Goal: Transaction & Acquisition: Book appointment/travel/reservation

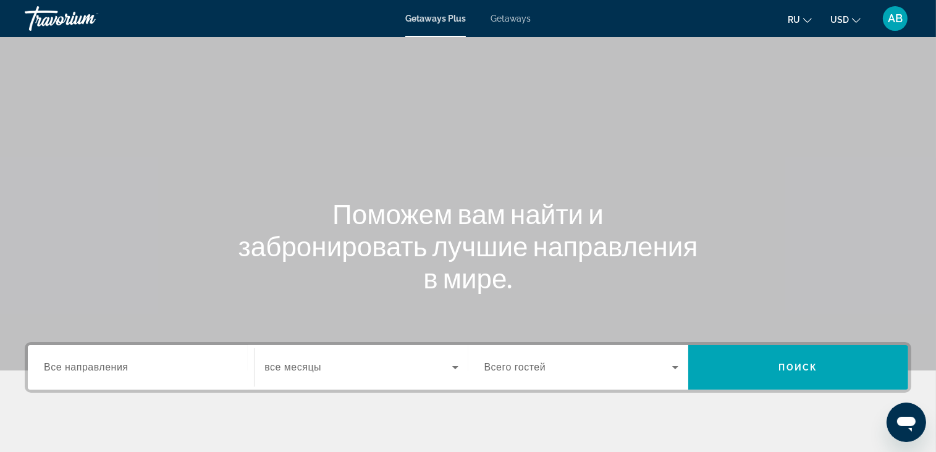
click at [510, 24] on div "Getaways Plus Getaways ru English Español Français Italiano Português русский U…" at bounding box center [468, 18] width 936 height 32
click at [858, 14] on button "USD USD ($) MXN (Mex$) CAD (Can$) GBP (£) EUR (€) AUD (A$) NZD (NZ$) CNY (CN¥)" at bounding box center [845, 19] width 30 height 18
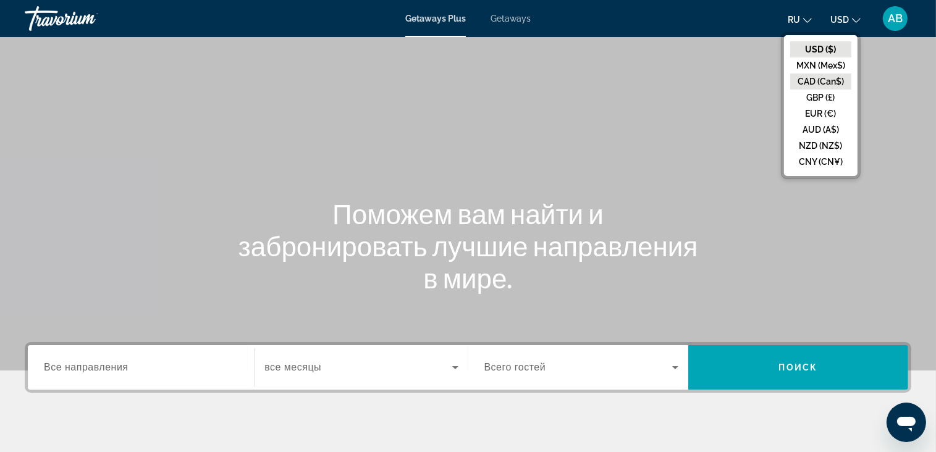
click at [830, 77] on button "CAD (Can$)" at bounding box center [820, 81] width 61 height 16
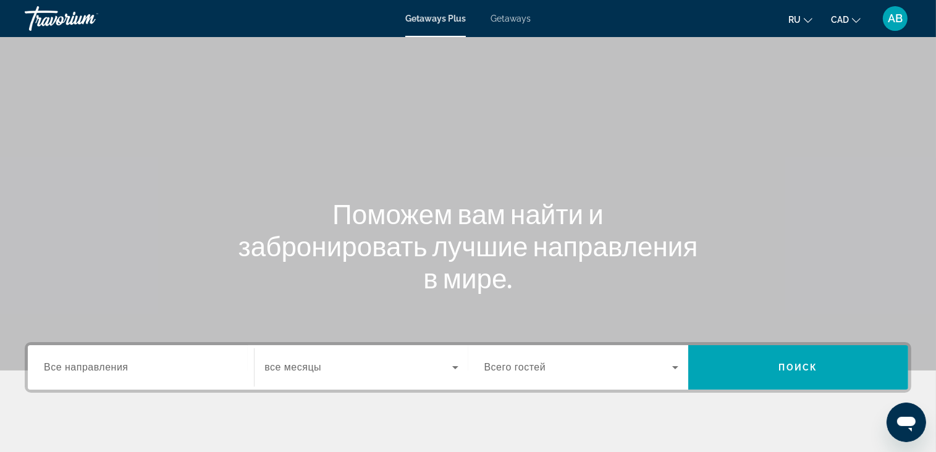
click at [527, 25] on div "Getaways Plus Getaways ru English Español Français Italiano Português русский C…" at bounding box center [468, 18] width 936 height 32
click at [515, 20] on span "Getaways" at bounding box center [510, 19] width 40 height 10
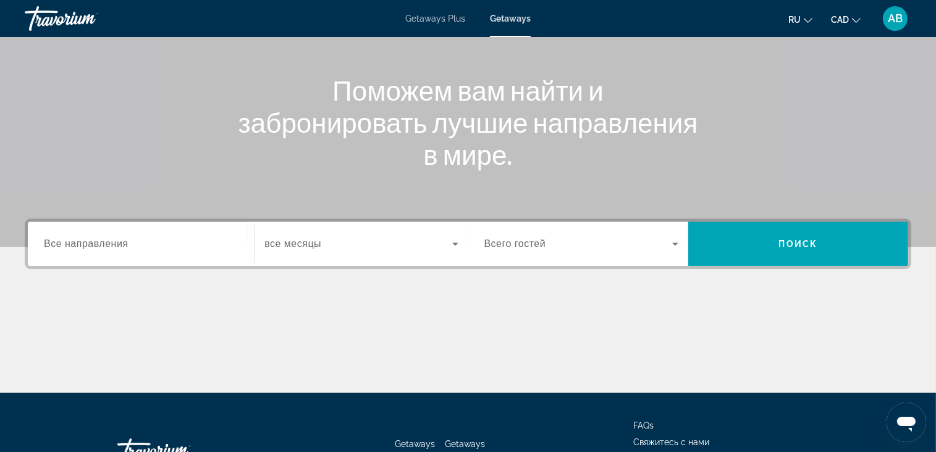
click at [64, 241] on span "Все направления" at bounding box center [86, 243] width 85 height 10
click at [64, 241] on input "Destination Все направления" at bounding box center [141, 244] width 194 height 15
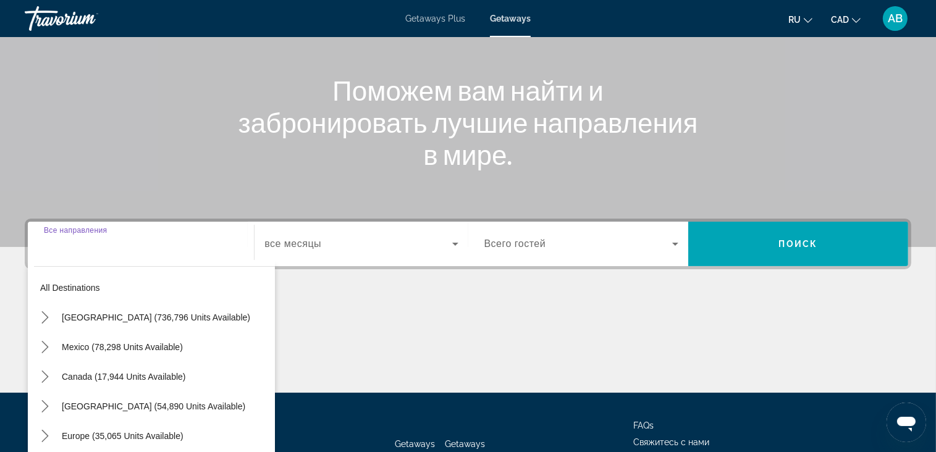
scroll to position [215, 0]
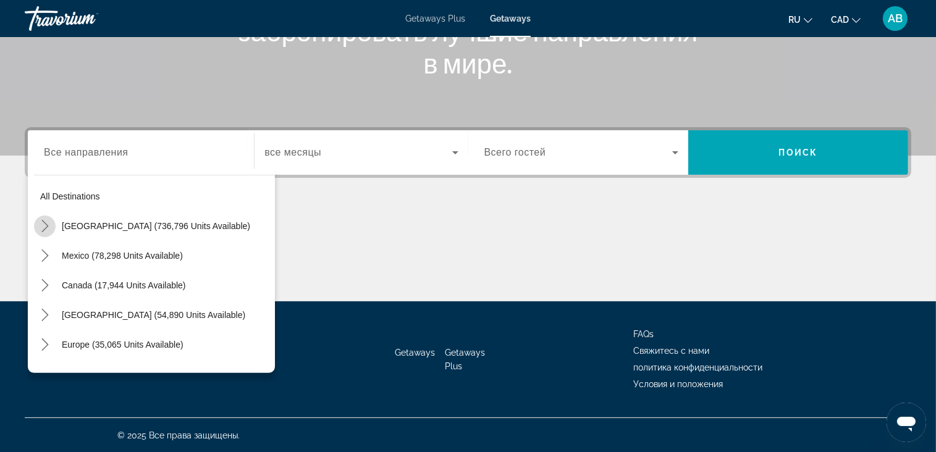
click at [44, 228] on icon "Toggle United States (736,796 units available) submenu" at bounding box center [44, 226] width 7 height 12
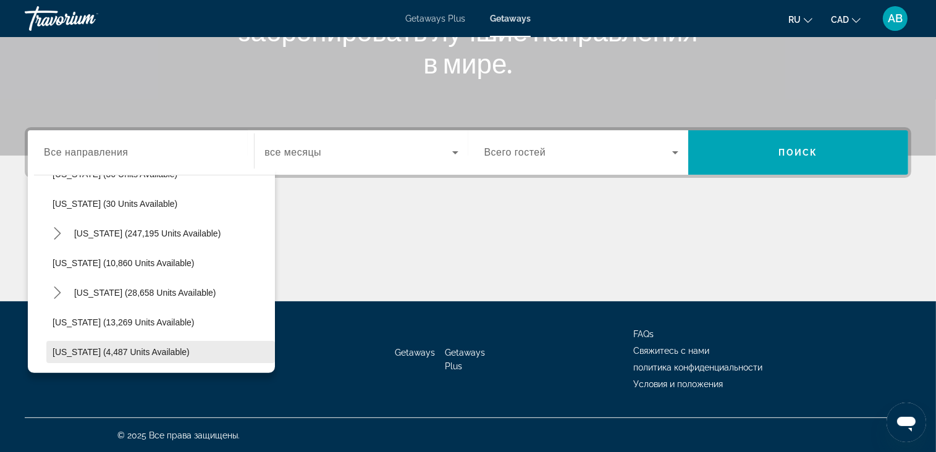
scroll to position [221, 0]
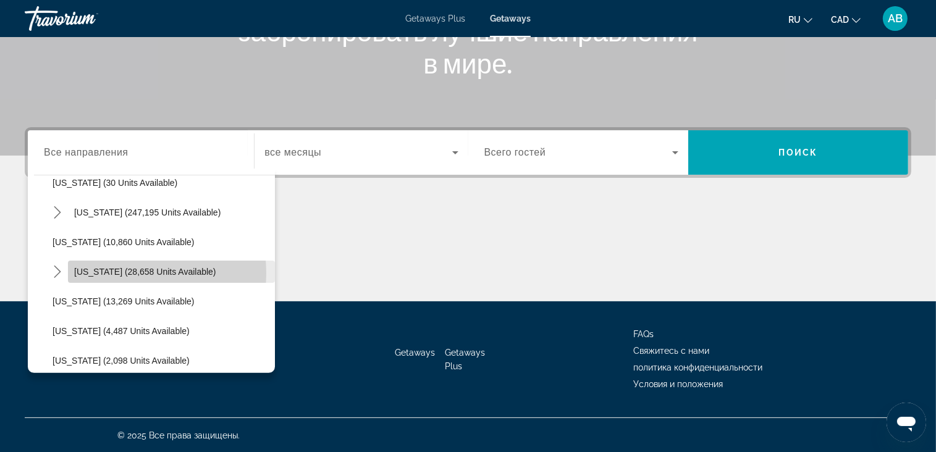
click at [121, 272] on span "Hawaii (28,658 units available)" at bounding box center [145, 272] width 142 height 10
type input "**********"
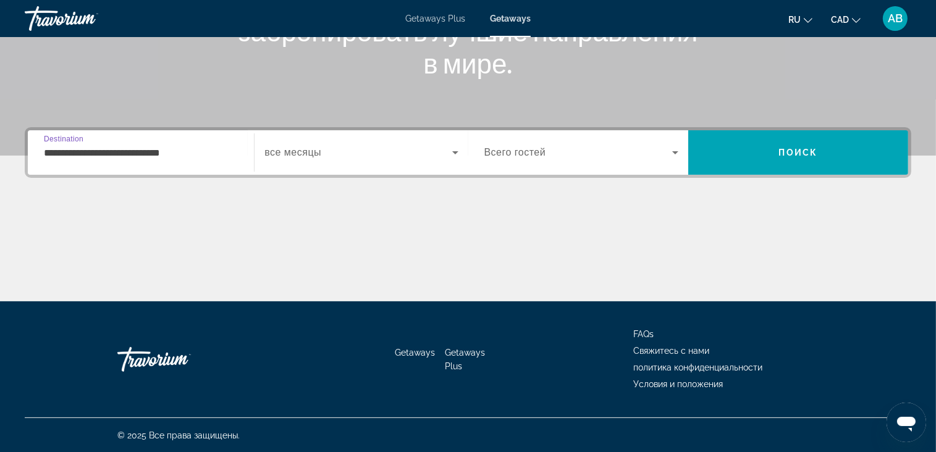
click at [422, 143] on div "Search widget" at bounding box center [360, 152] width 193 height 35
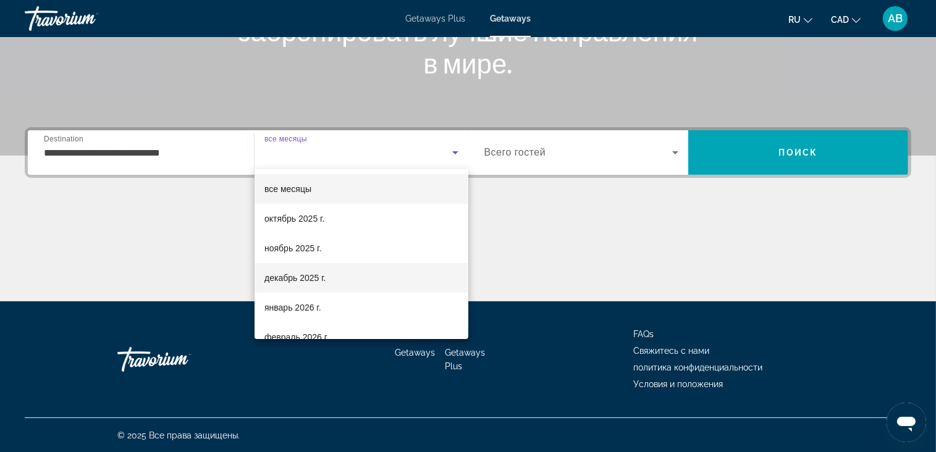
scroll to position [62, 0]
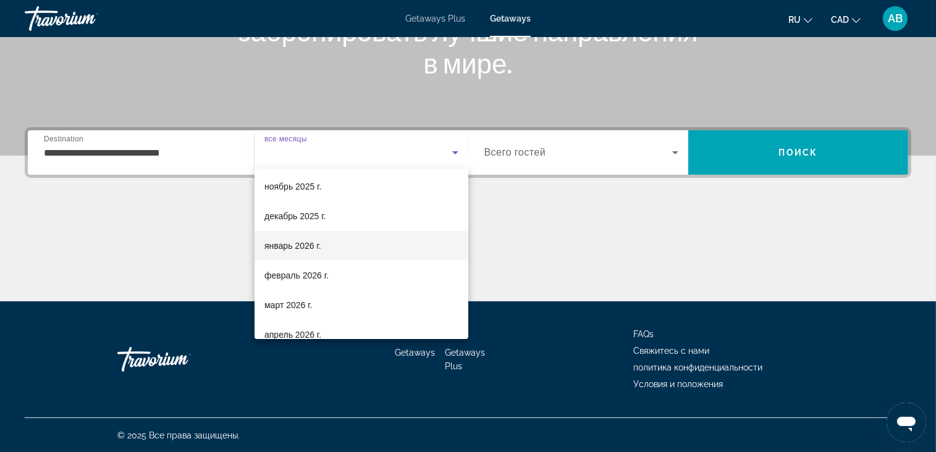
click at [333, 248] on mat-option "январь 2026 г." at bounding box center [361, 246] width 214 height 30
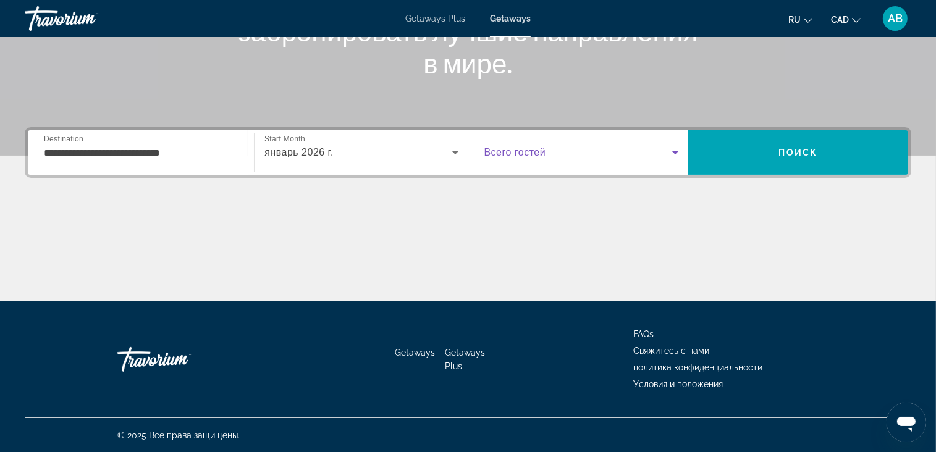
click at [579, 157] on span "Search widget" at bounding box center [578, 152] width 188 height 15
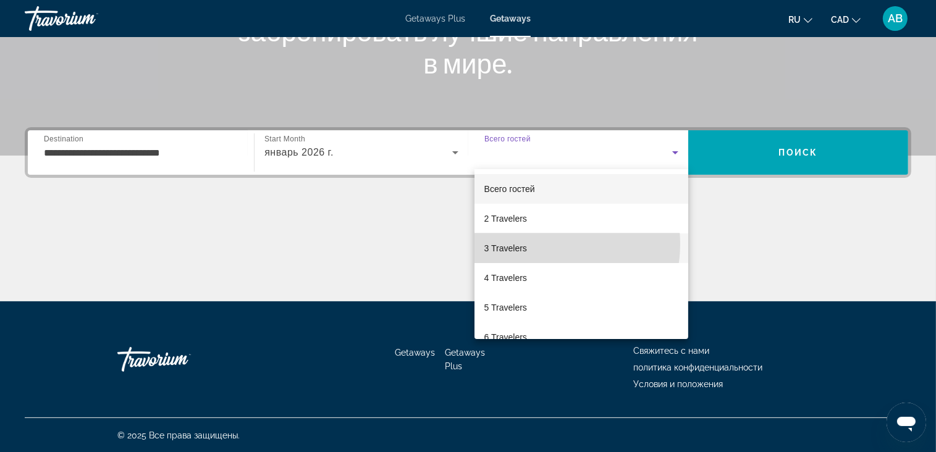
click at [546, 244] on mat-option "3 Travelers" at bounding box center [581, 248] width 214 height 30
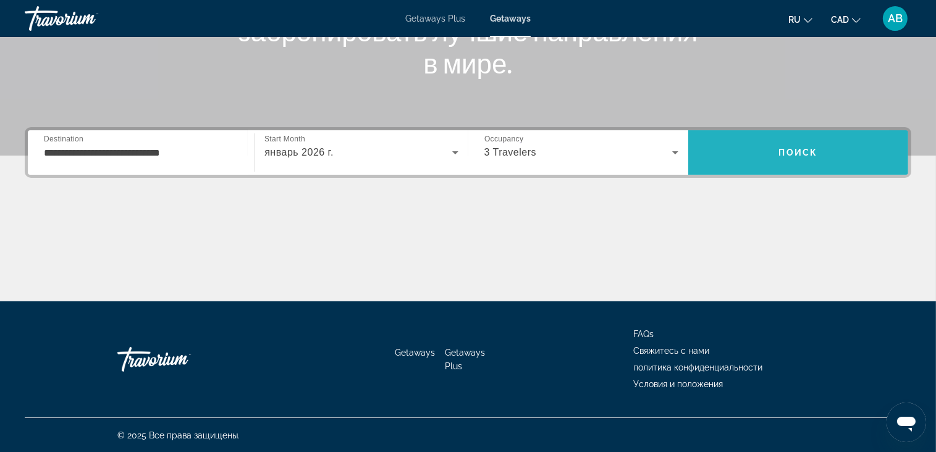
click at [744, 130] on span "Search" at bounding box center [798, 152] width 220 height 44
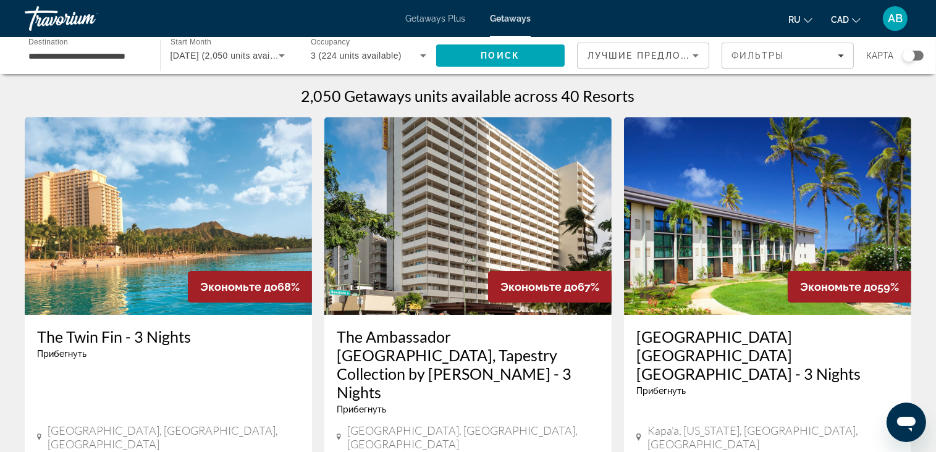
click at [261, 52] on span "января 2026 (2,050 units available)" at bounding box center [231, 56] width 122 height 10
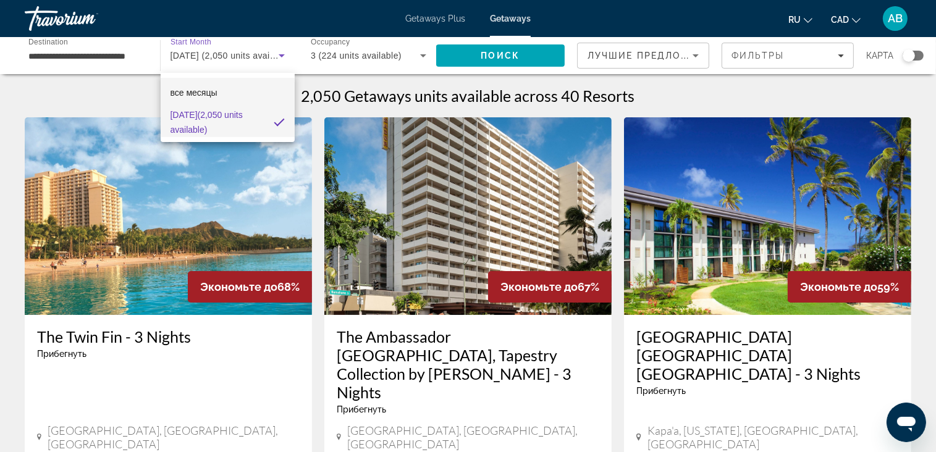
click at [230, 83] on mat-option "все месяцы" at bounding box center [228, 93] width 135 height 30
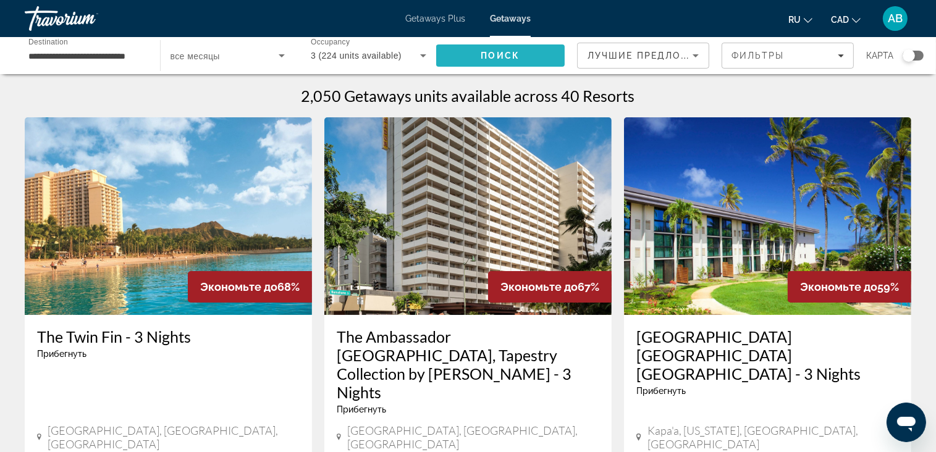
click at [516, 51] on span "Поиск" at bounding box center [500, 56] width 39 height 10
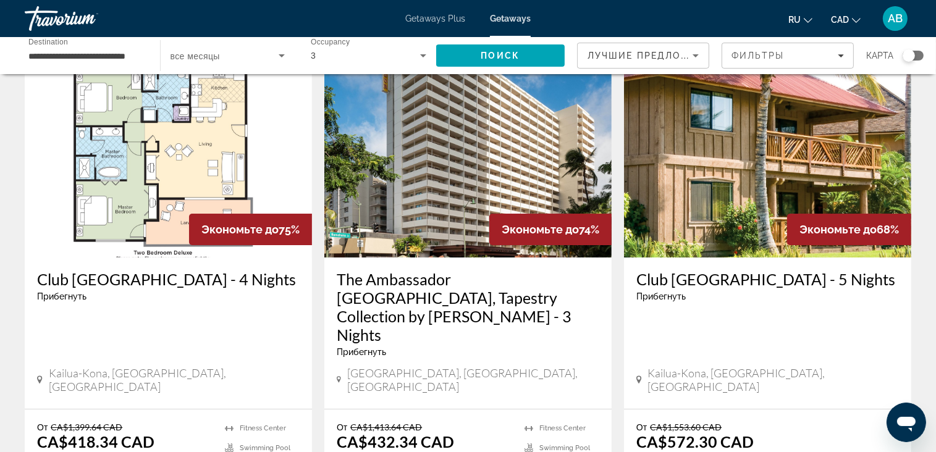
scroll to position [124, 0]
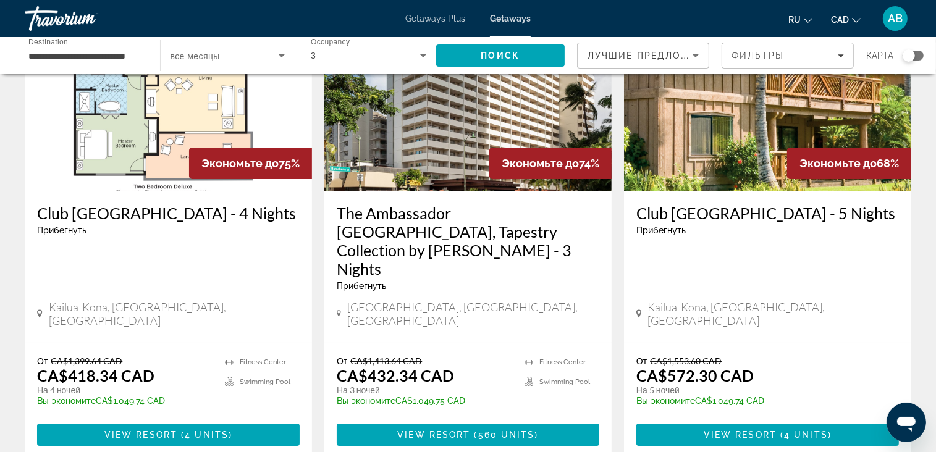
click at [86, 158] on img "Main content" at bounding box center [168, 93] width 287 height 198
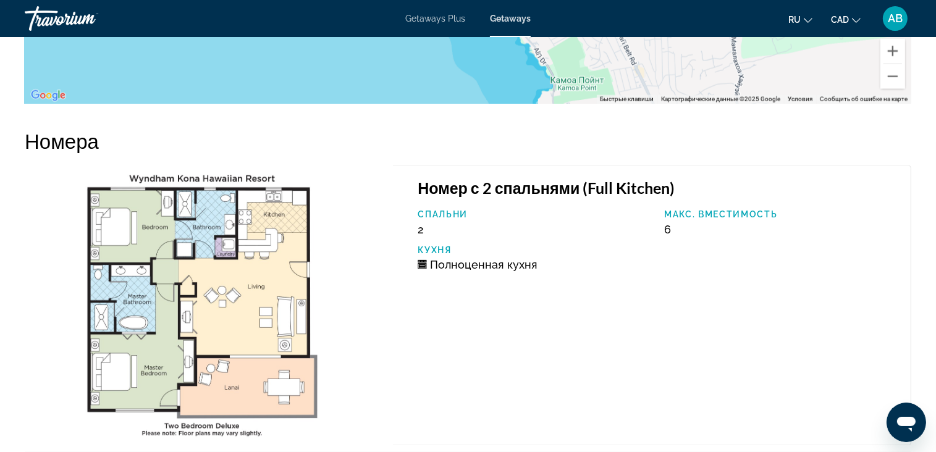
scroll to position [2038, 0]
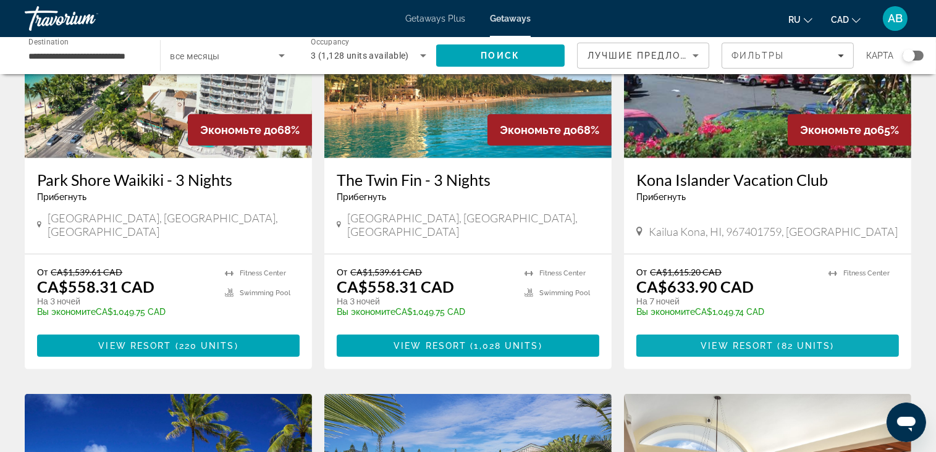
scroll to position [556, 0]
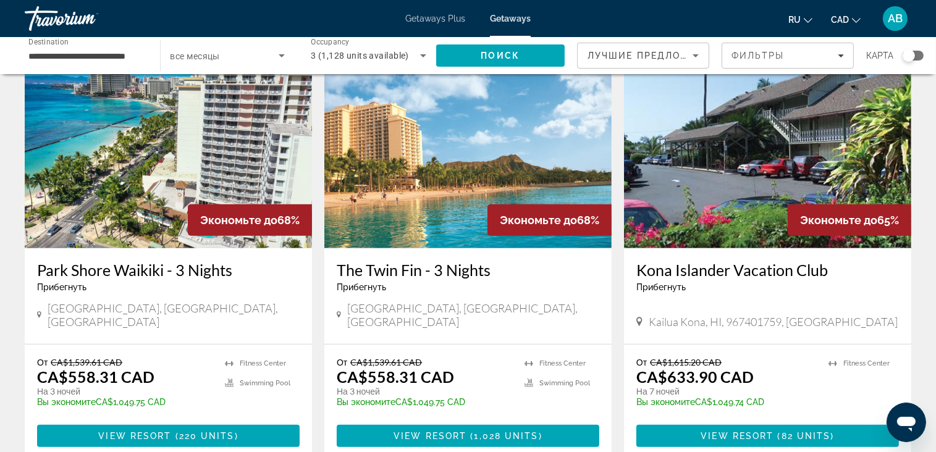
click at [758, 166] on img "Main content" at bounding box center [767, 150] width 287 height 198
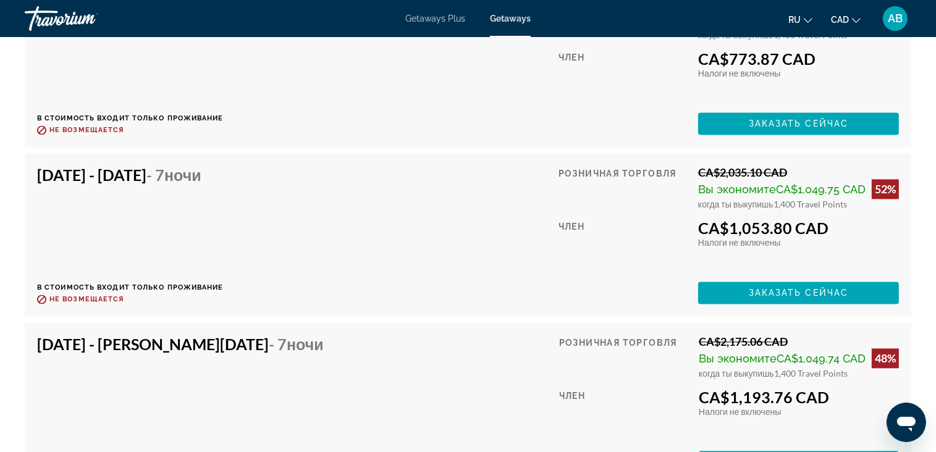
scroll to position [2471, 0]
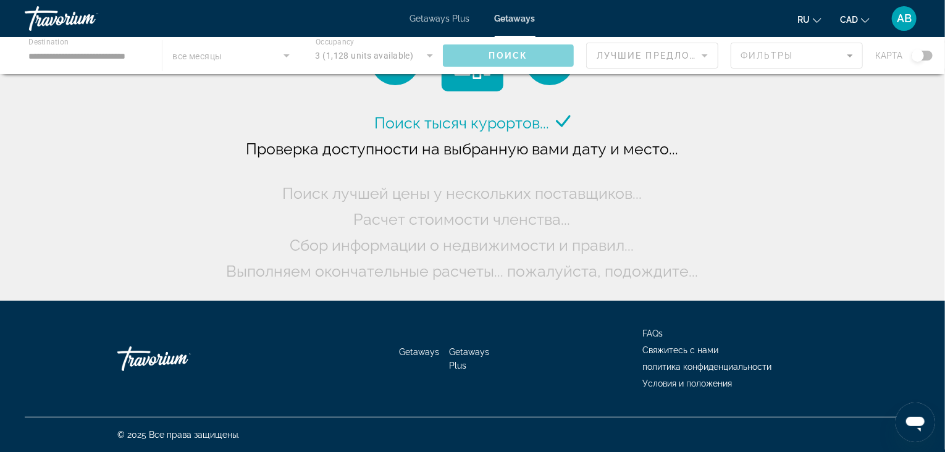
click at [133, 52] on div "Main content" at bounding box center [472, 55] width 945 height 37
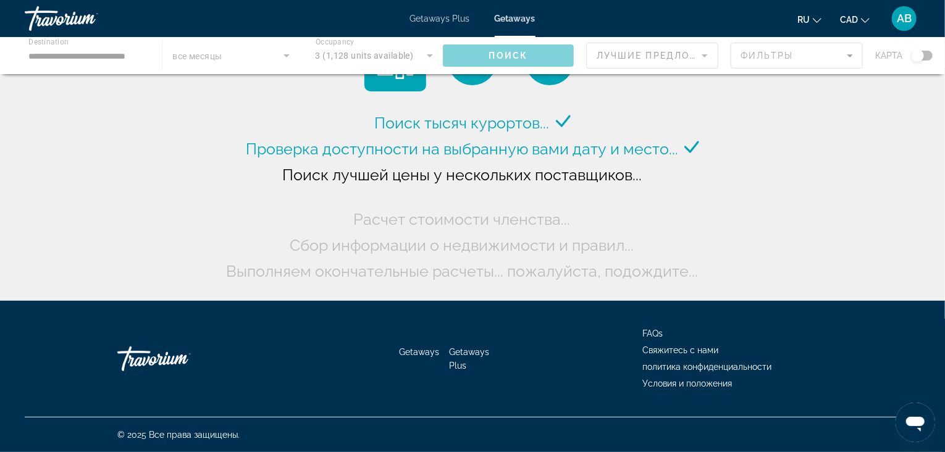
click at [56, 46] on div "Main content" at bounding box center [472, 55] width 945 height 37
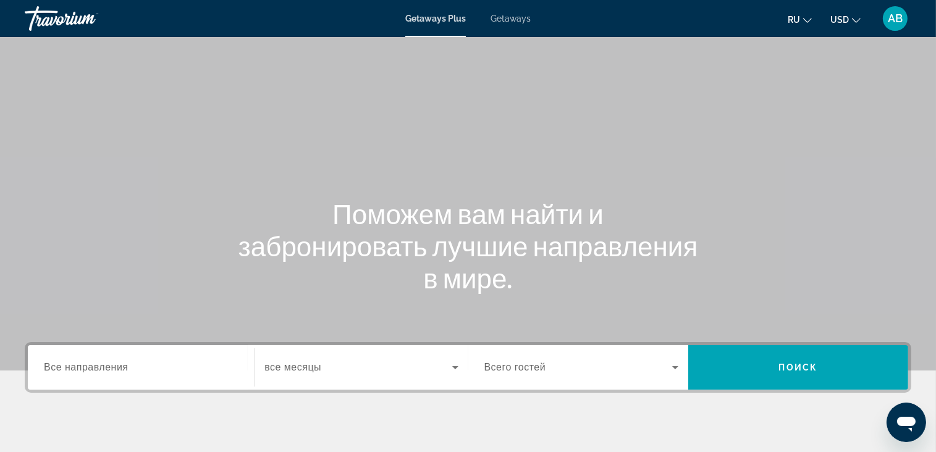
click at [161, 367] on input "Destination Все направления" at bounding box center [141, 368] width 194 height 15
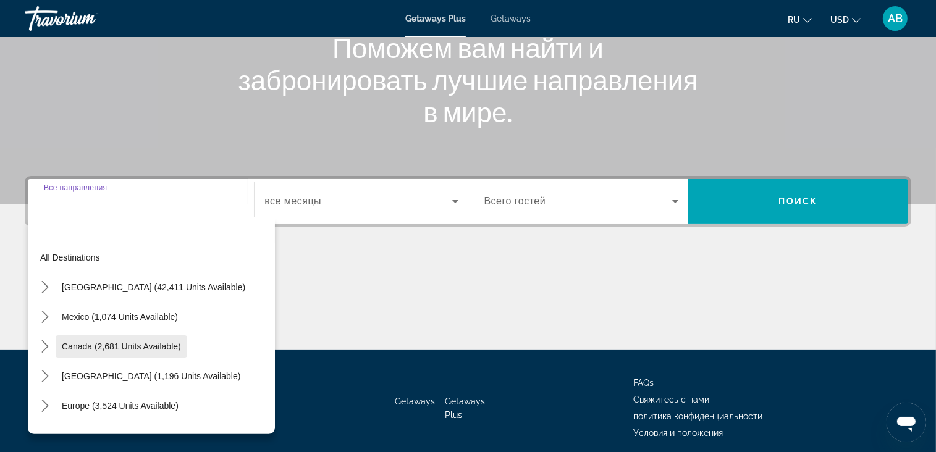
scroll to position [215, 0]
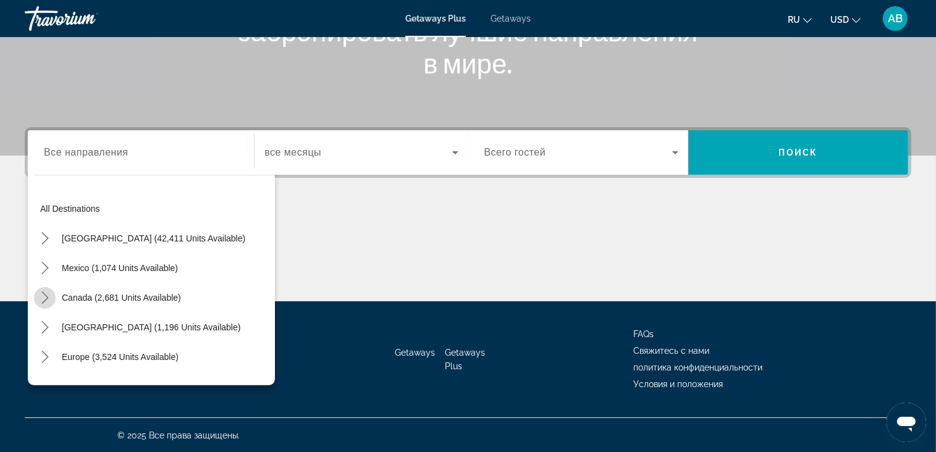
click at [50, 289] on mat-icon "Toggle Canada (2,681 units available) submenu" at bounding box center [45, 298] width 22 height 22
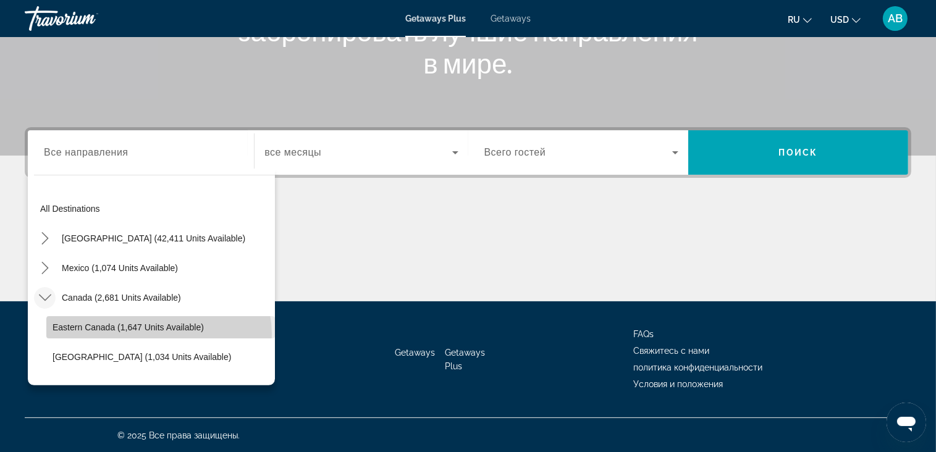
click at [158, 334] on span "Select destination: Eastern Canada (1,647 units available)" at bounding box center [160, 328] width 229 height 30
type input "**********"
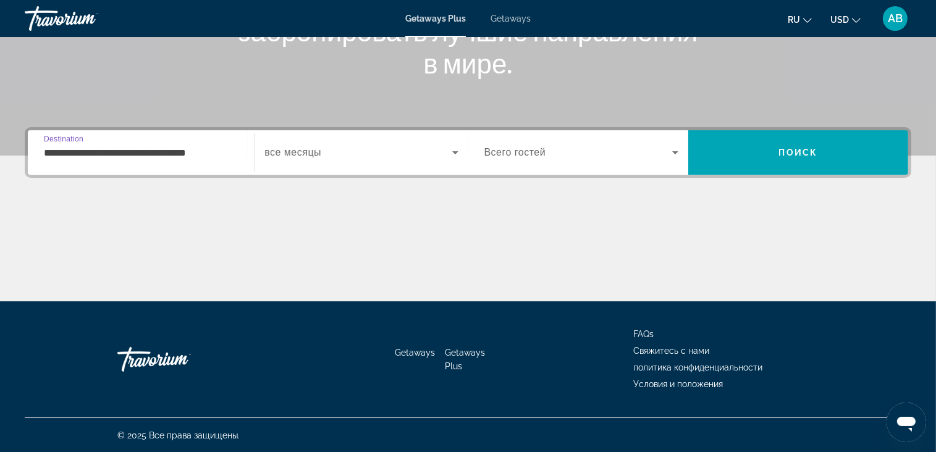
click at [405, 161] on div "Search widget" at bounding box center [360, 152] width 193 height 35
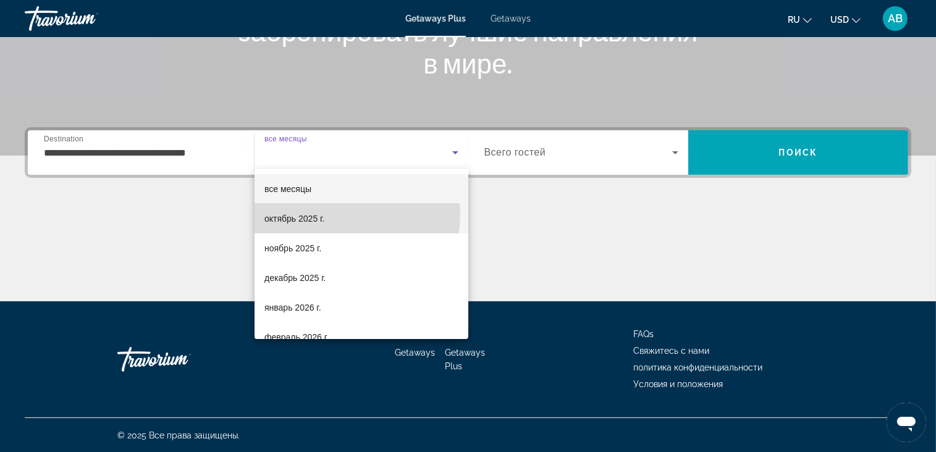
click at [348, 214] on mat-option "октябрь 2025 г." at bounding box center [361, 219] width 214 height 30
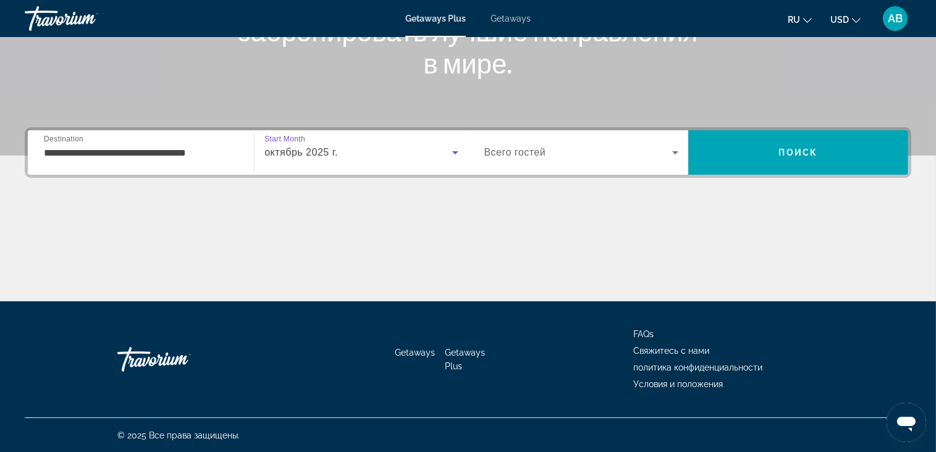
click at [561, 140] on div "Search widget" at bounding box center [581, 152] width 194 height 35
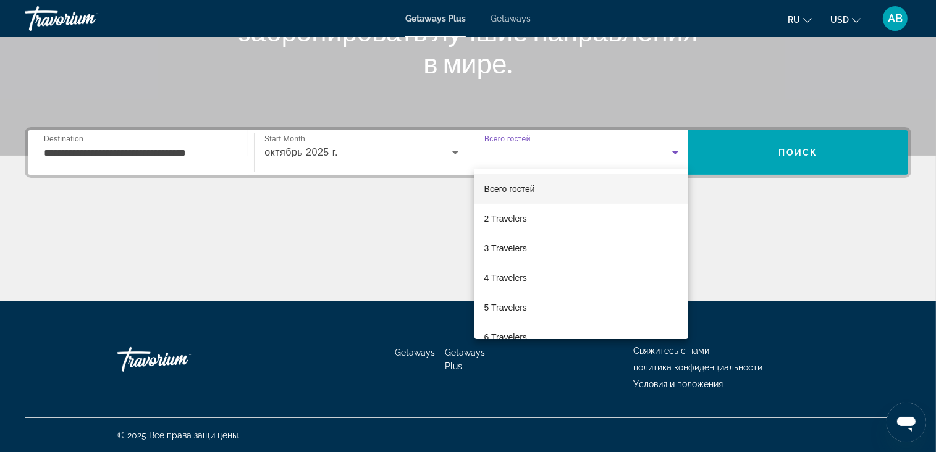
click at [792, 150] on div at bounding box center [468, 226] width 936 height 452
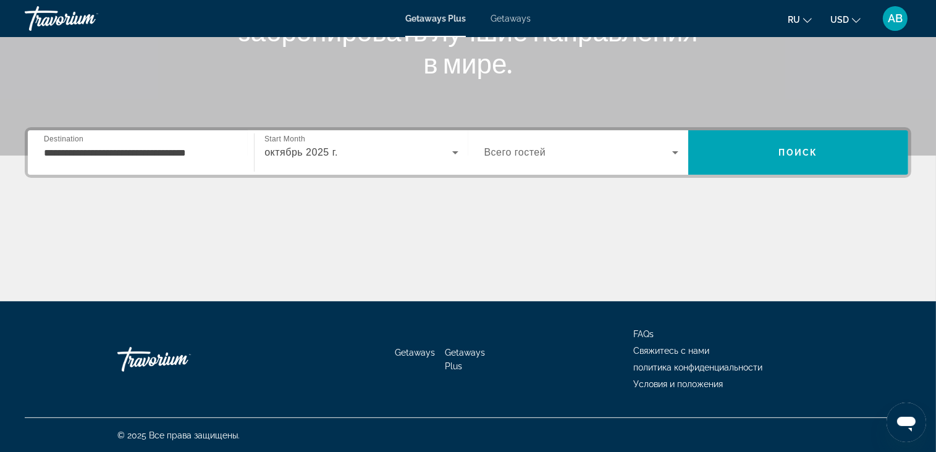
click at [850, 20] on button "USD USD ($) MXN (Mex$) CAD (Can$) GBP (£) EUR (€) AUD (A$) NZD (NZ$) CNY (CN¥)" at bounding box center [845, 19] width 30 height 18
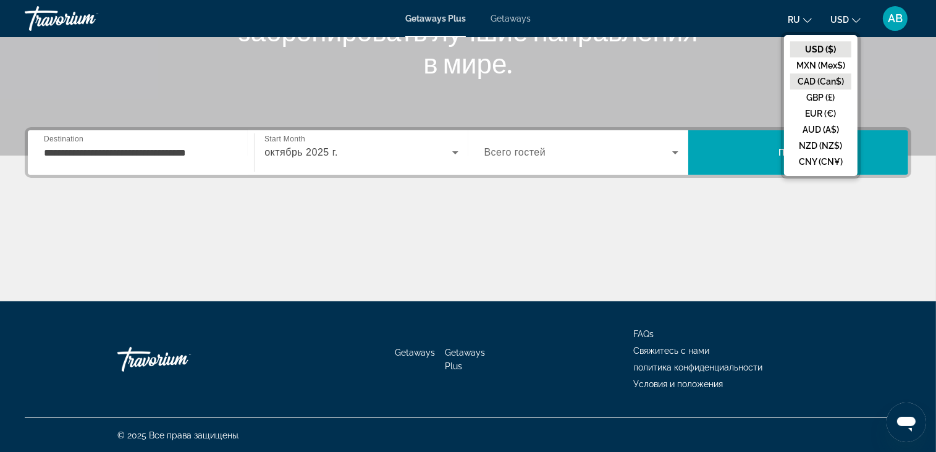
click at [843, 78] on button "CAD (Can$)" at bounding box center [820, 81] width 61 height 16
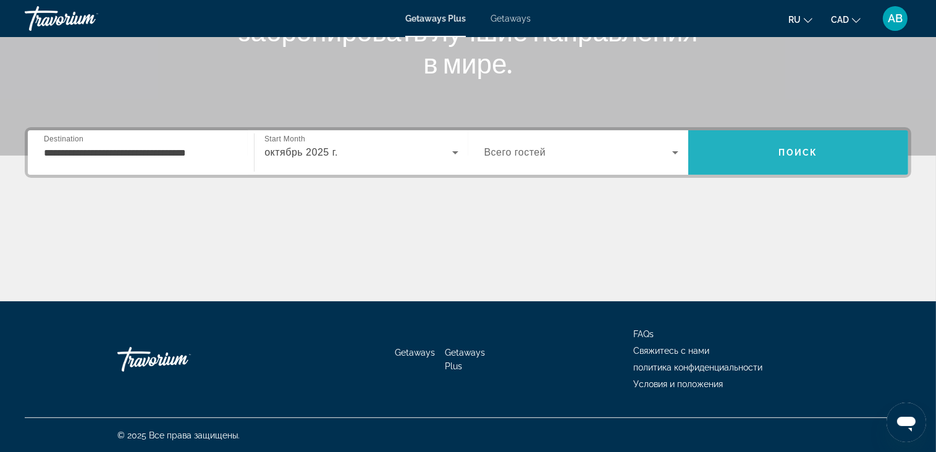
click at [820, 145] on span "Search" at bounding box center [798, 153] width 220 height 30
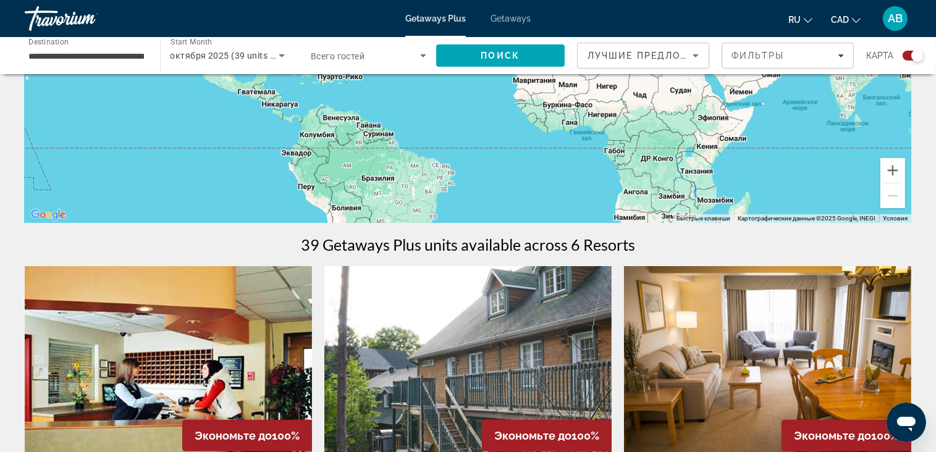
scroll to position [185, 0]
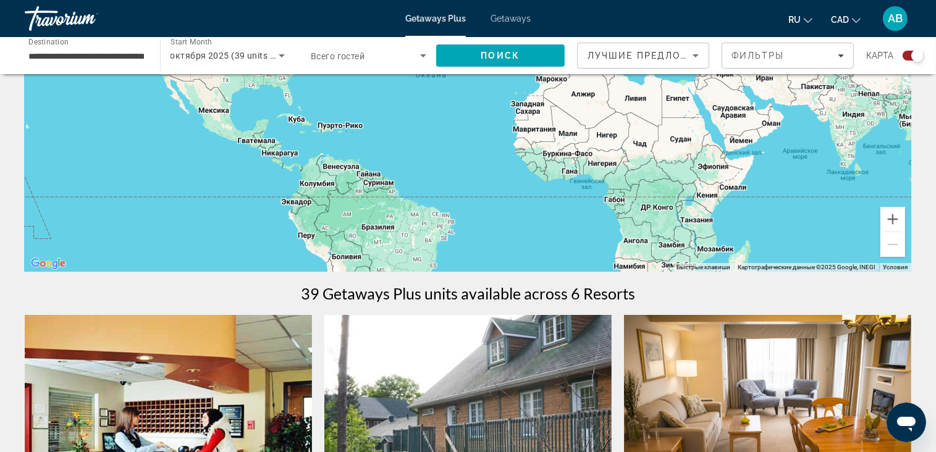
click at [708, 57] on div "Лучшие предложения" at bounding box center [642, 55] width 131 height 25
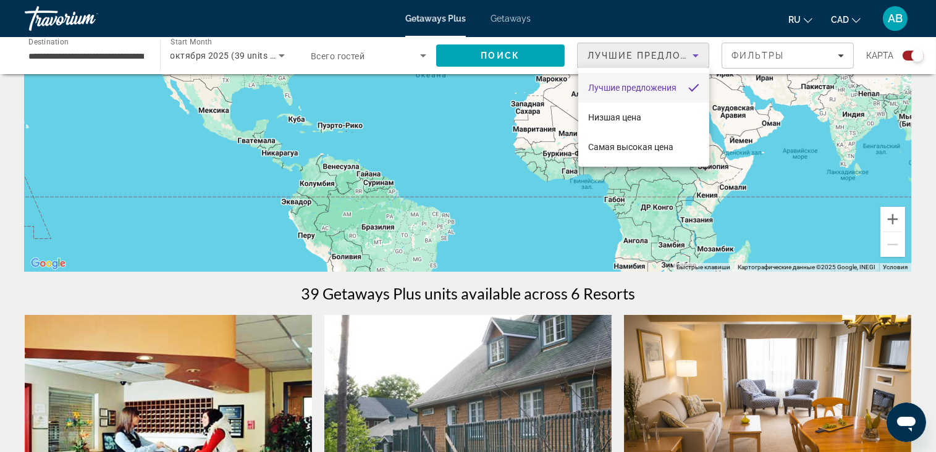
click at [185, 355] on div at bounding box center [468, 226] width 936 height 452
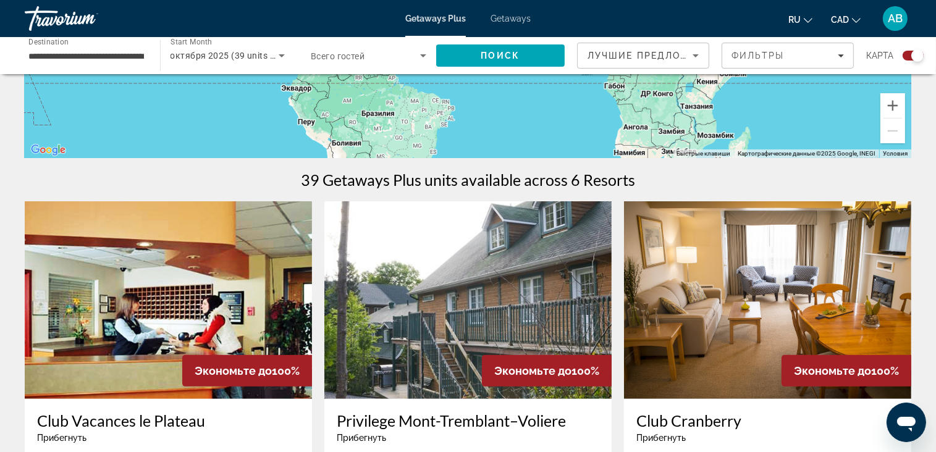
scroll to position [371, 0]
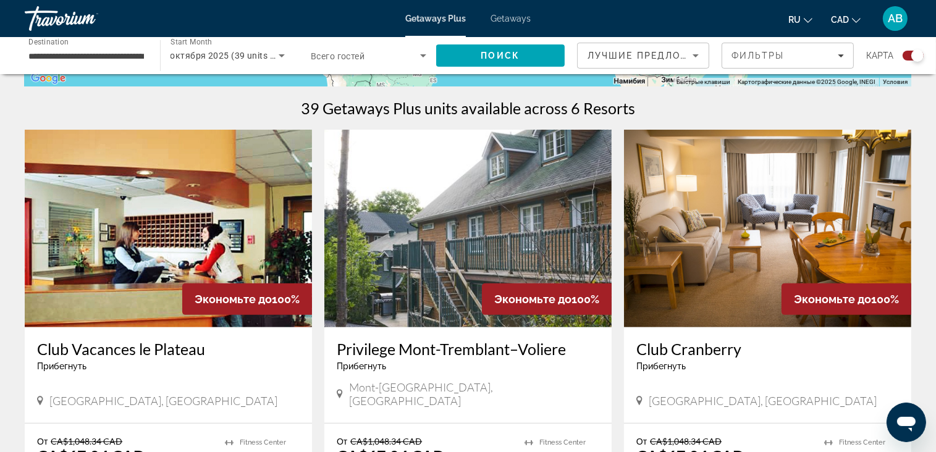
click at [187, 201] on img "Main content" at bounding box center [168, 229] width 287 height 198
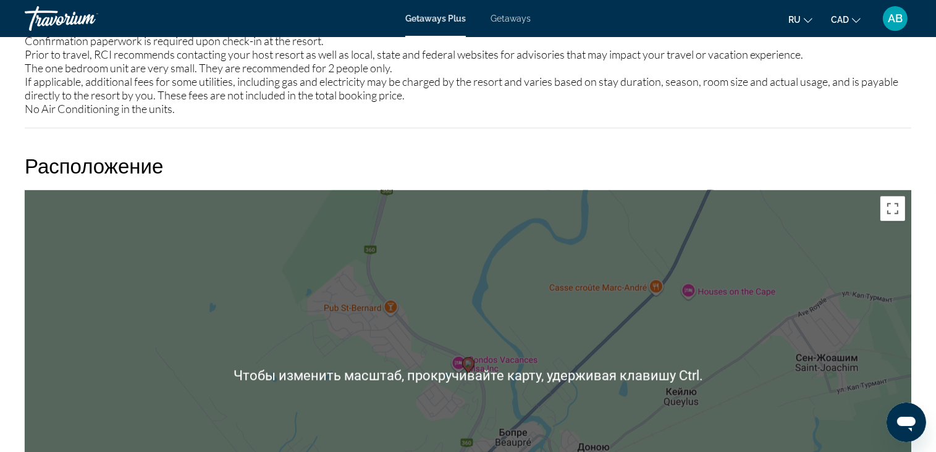
scroll to position [1084, 0]
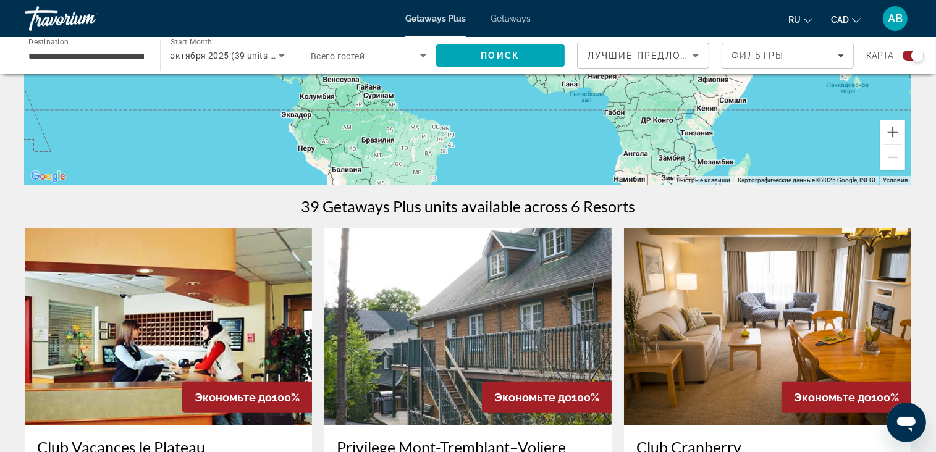
scroll to position [432, 0]
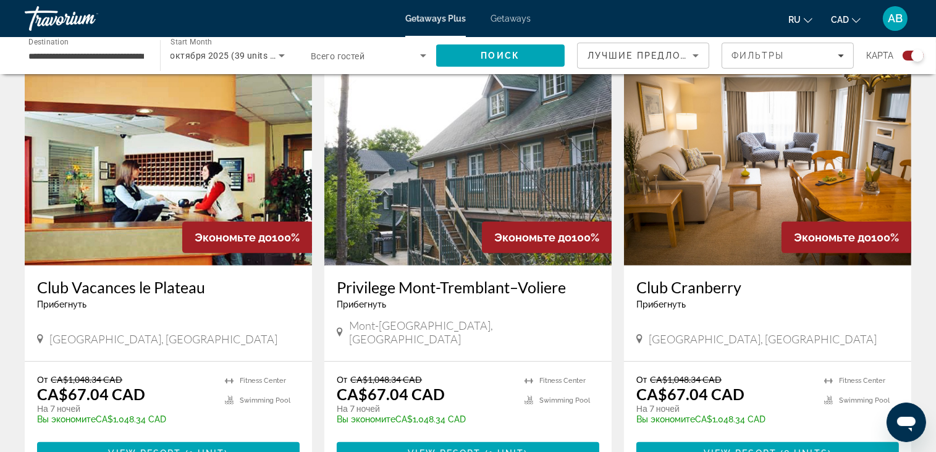
click at [406, 206] on img "Main content" at bounding box center [467, 167] width 287 height 198
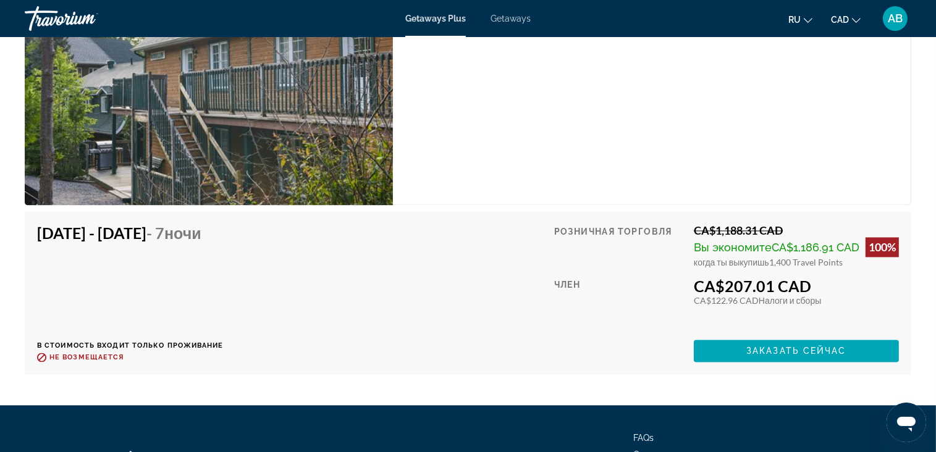
scroll to position [2471, 0]
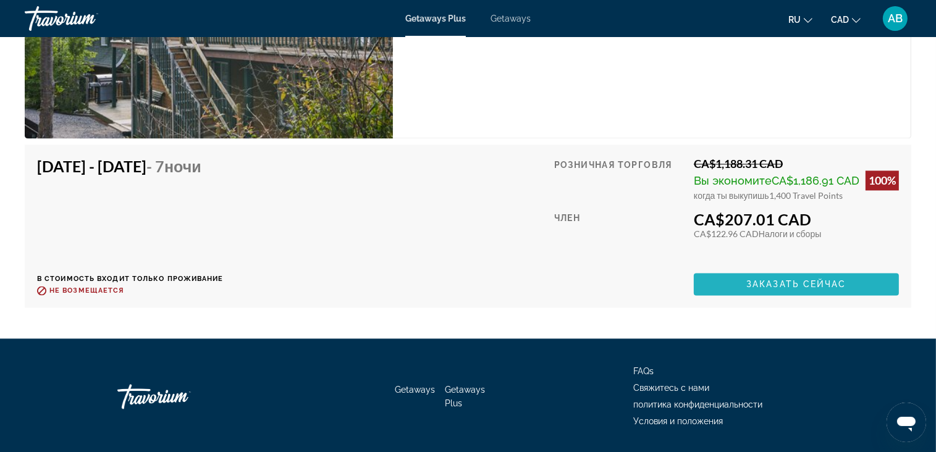
click at [776, 283] on span "Заказать сейчас" at bounding box center [796, 284] width 100 height 10
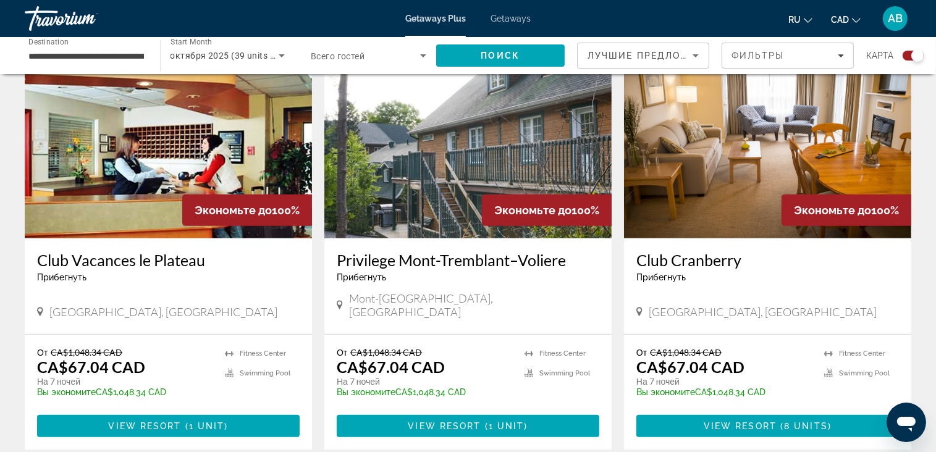
scroll to position [371, 0]
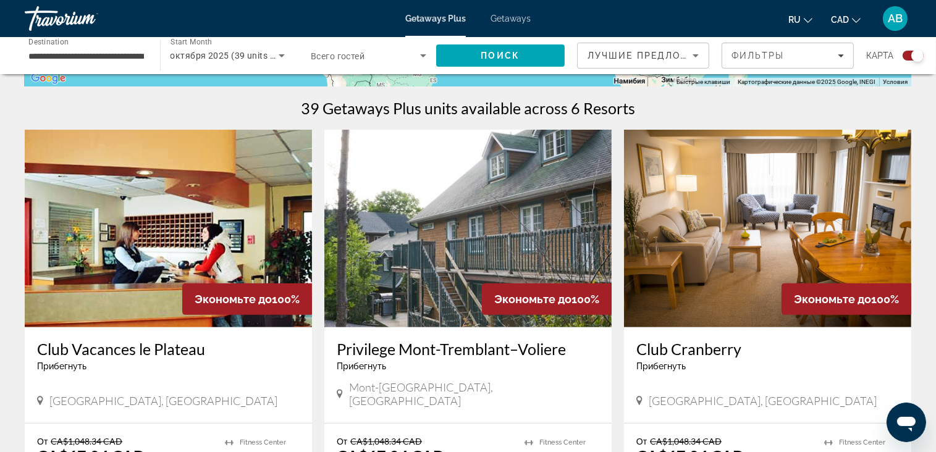
click at [694, 228] on img "Main content" at bounding box center [767, 229] width 287 height 198
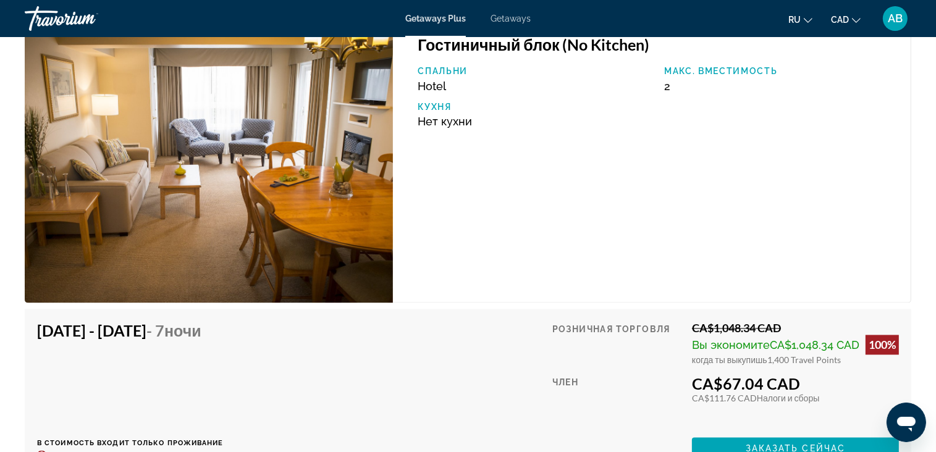
scroll to position [2471, 0]
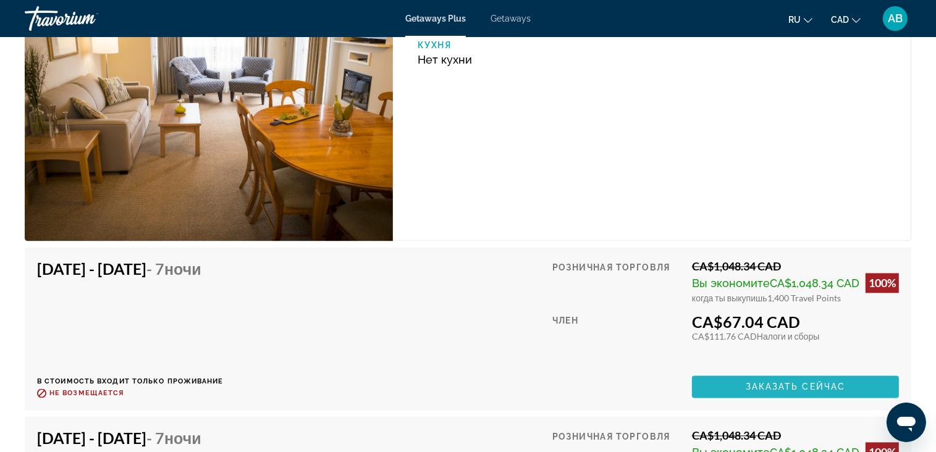
click at [770, 387] on span "Заказать сейчас" at bounding box center [795, 387] width 100 height 10
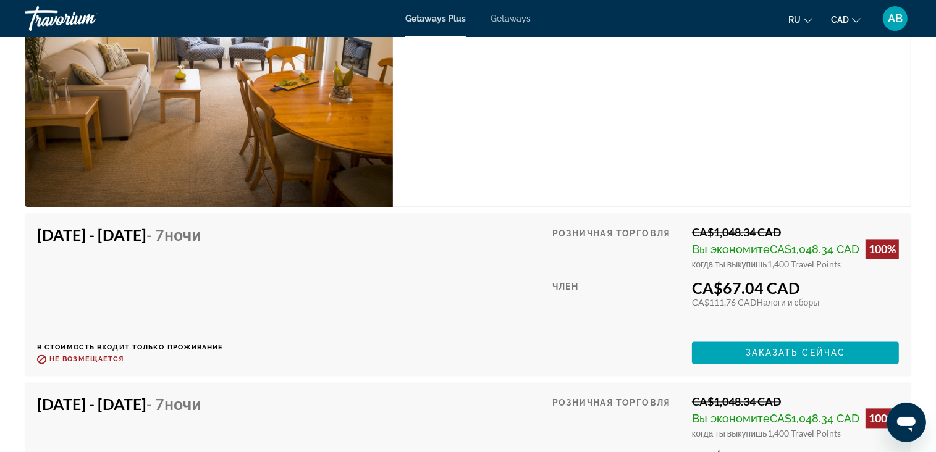
scroll to position [2471, 0]
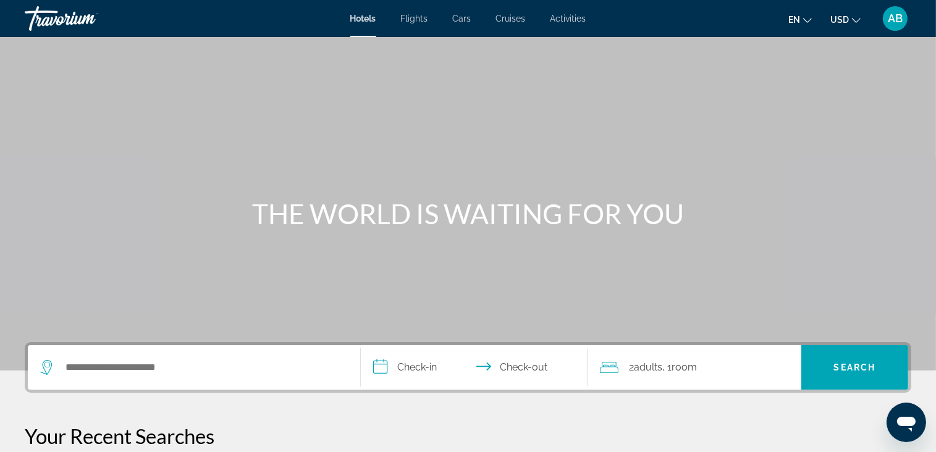
click at [862, 22] on ul "en English Español Français Italiano Português русский USD USD ($) MXN (Mex$) C…" at bounding box center [833, 19] width 91 height 20
click at [857, 21] on icon "Change currency" at bounding box center [856, 20] width 9 height 5
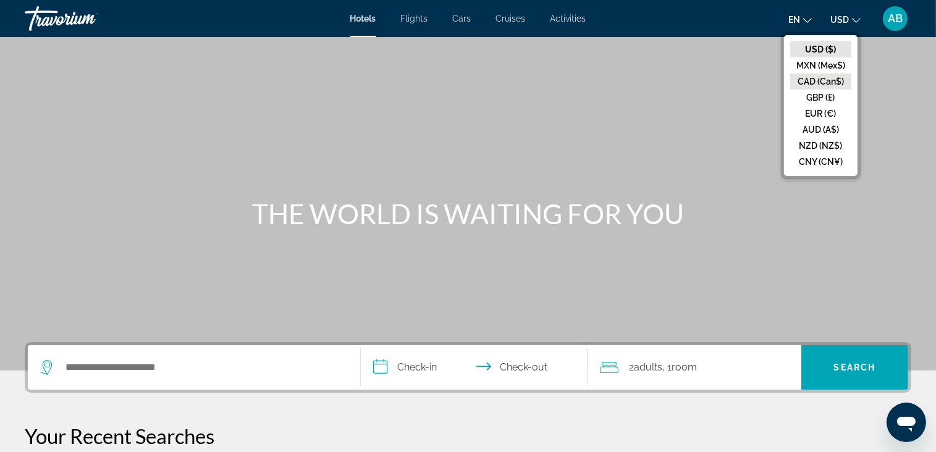
click at [818, 83] on button "CAD (Can$)" at bounding box center [820, 81] width 61 height 16
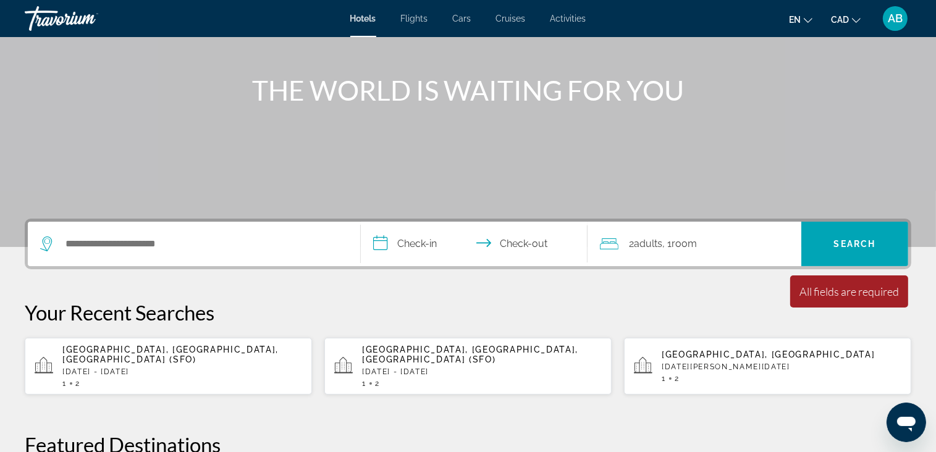
click at [88, 224] on div "Search widget" at bounding box center [194, 244] width 308 height 44
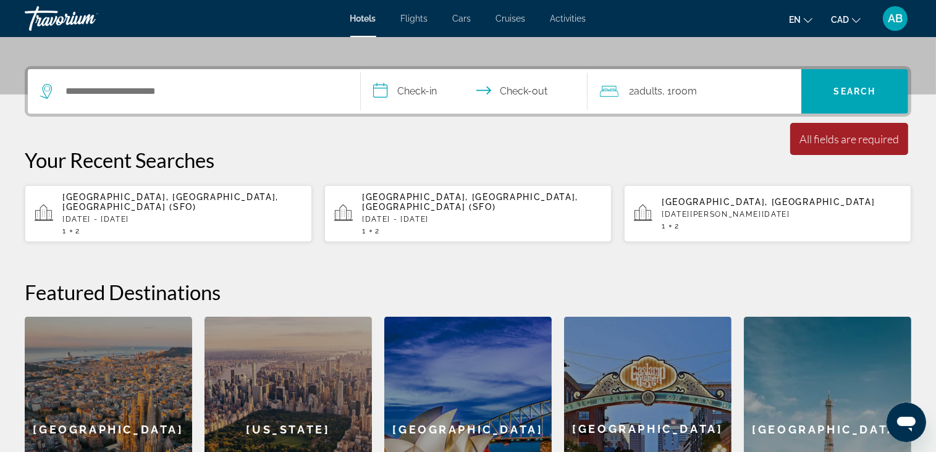
scroll to position [301, 0]
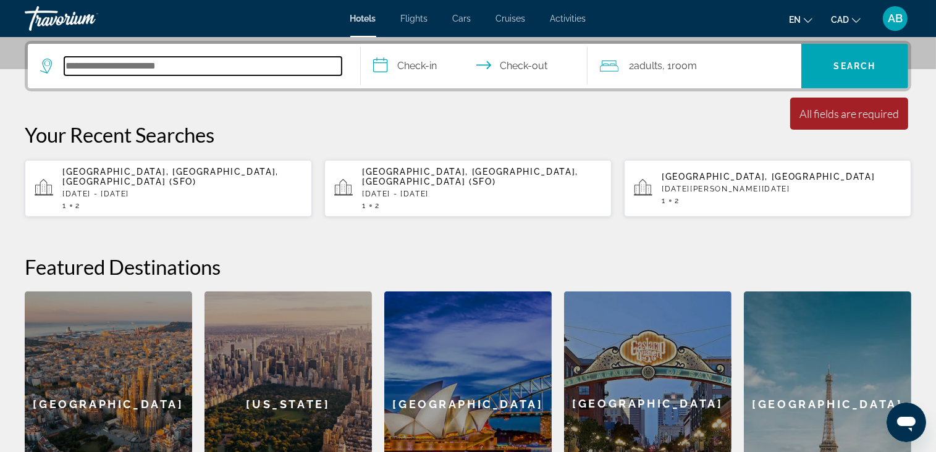
click at [64, 60] on input "Search hotel destination" at bounding box center [202, 66] width 277 height 19
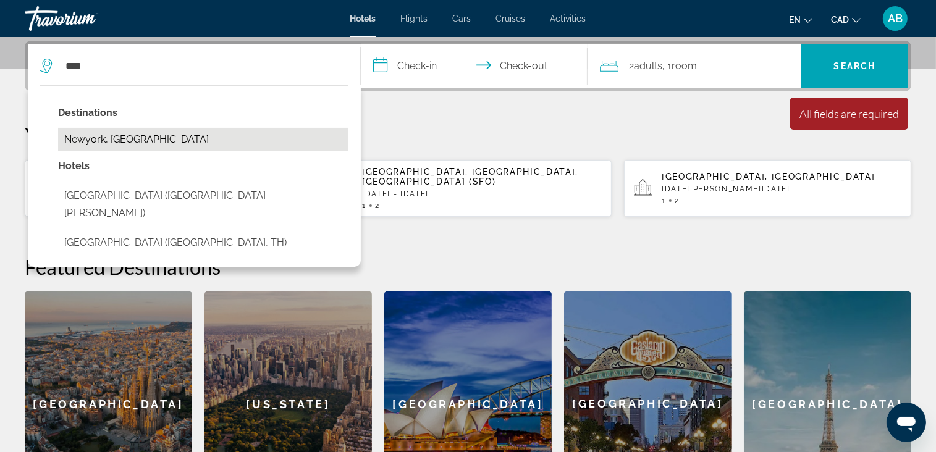
click at [69, 141] on button "Newyork, United Kingdom" at bounding box center [203, 139] width 290 height 23
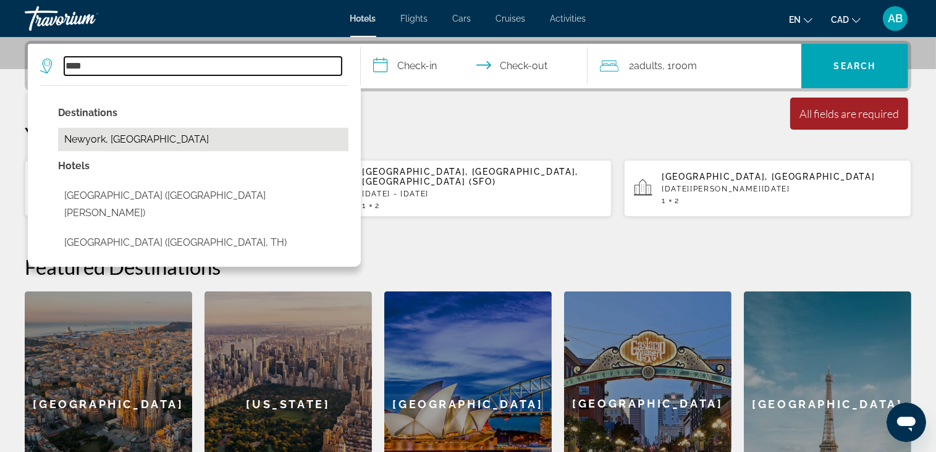
type input "**********"
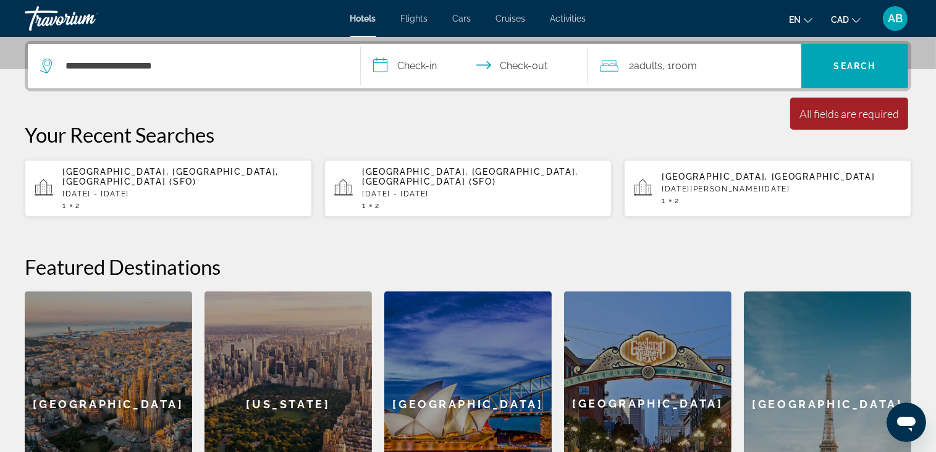
click at [422, 75] on input "**********" at bounding box center [476, 68] width 231 height 48
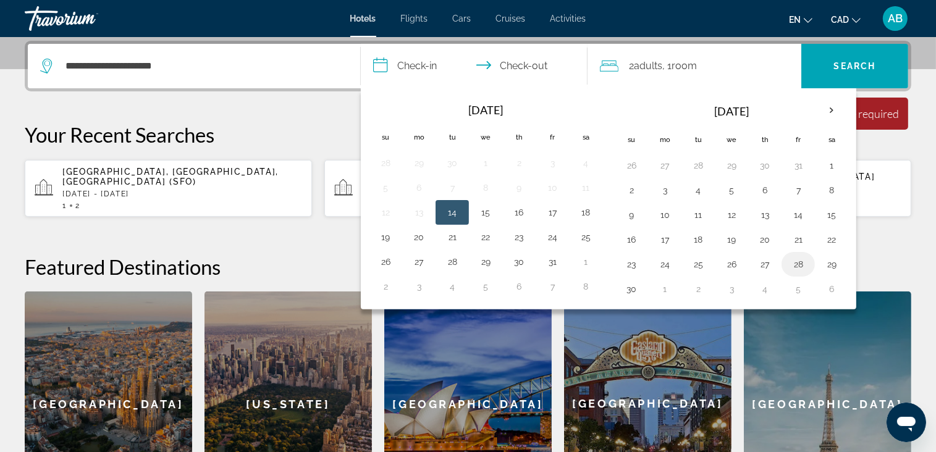
click at [801, 264] on button "28" at bounding box center [798, 264] width 20 height 17
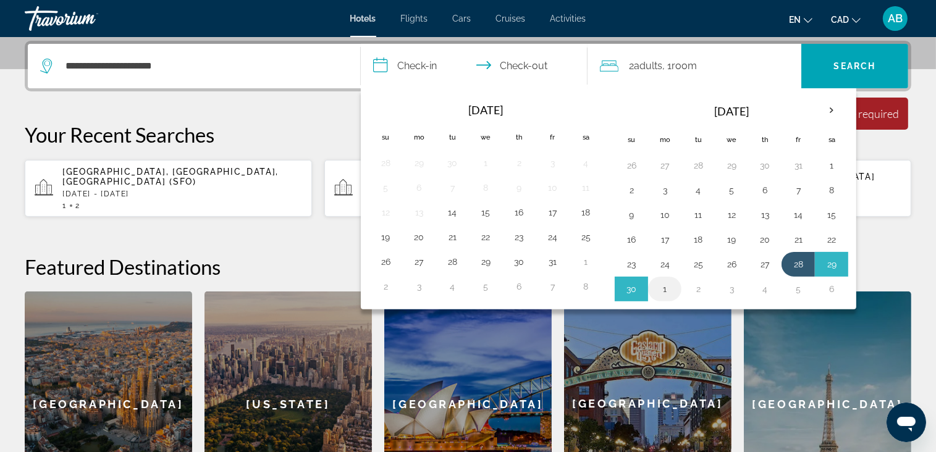
click at [660, 287] on button "1" at bounding box center [665, 288] width 20 height 17
type input "**********"
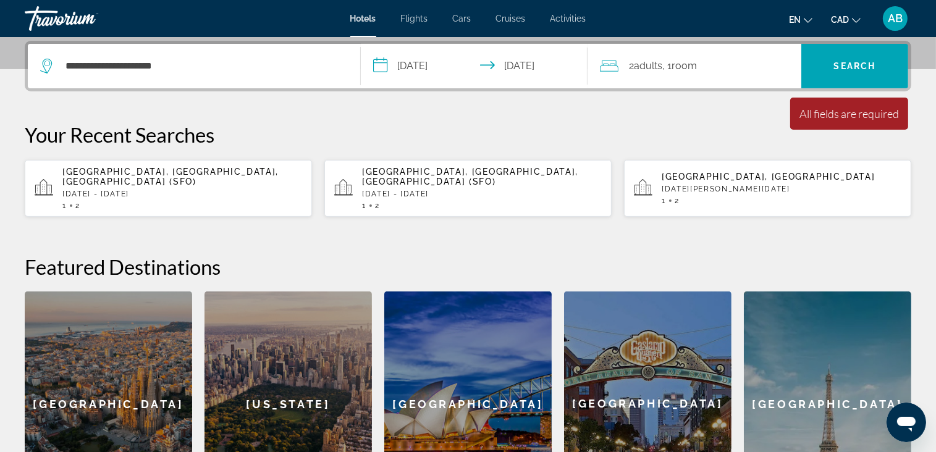
click at [745, 64] on div "2 Adult Adults , 1 Room rooms" at bounding box center [700, 65] width 201 height 17
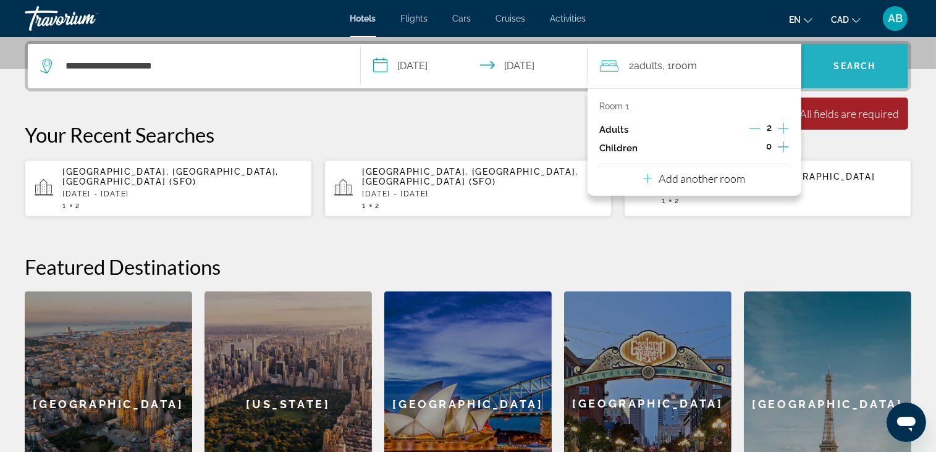
click at [826, 44] on span "Search" at bounding box center [854, 66] width 107 height 44
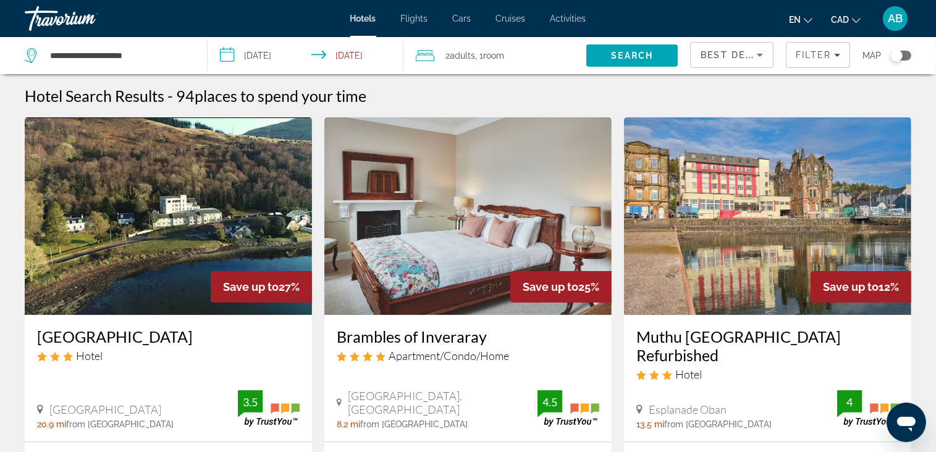
click at [307, 56] on input "**********" at bounding box center [308, 57] width 200 height 41
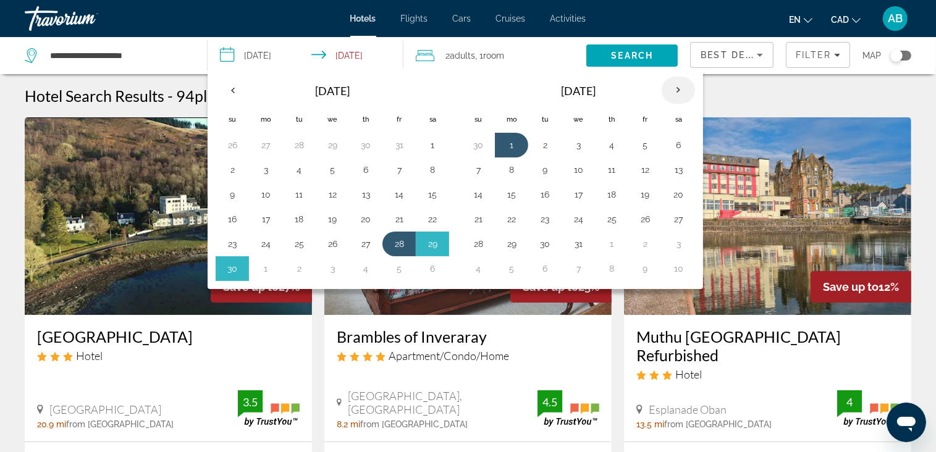
click at [673, 85] on th "Next month" at bounding box center [677, 90] width 33 height 27
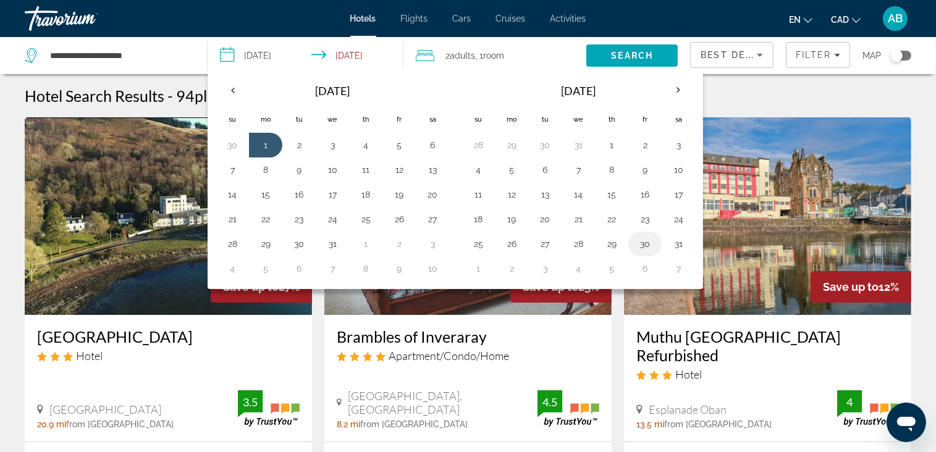
click at [643, 237] on button "30" at bounding box center [645, 243] width 20 height 17
click at [610, 245] on button "29" at bounding box center [612, 243] width 20 height 17
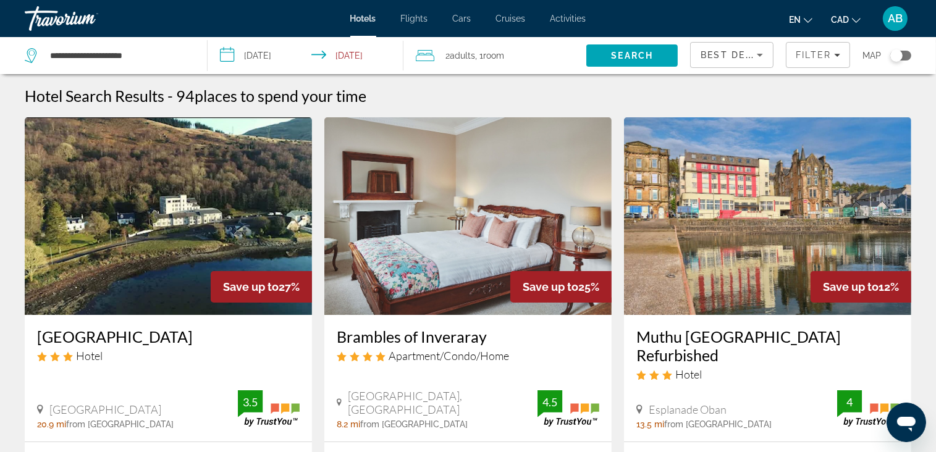
click at [346, 54] on input "**********" at bounding box center [308, 57] width 200 height 41
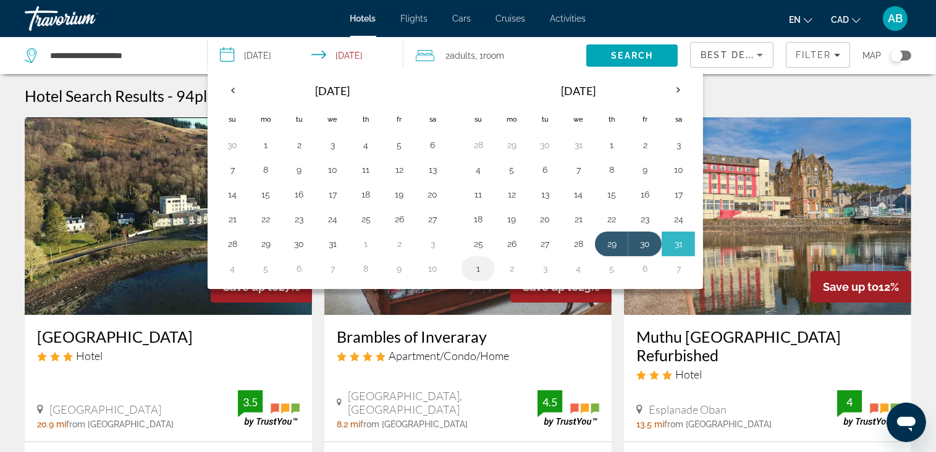
click at [487, 262] on td "1" at bounding box center [477, 268] width 33 height 25
click at [477, 268] on button "1" at bounding box center [478, 268] width 20 height 17
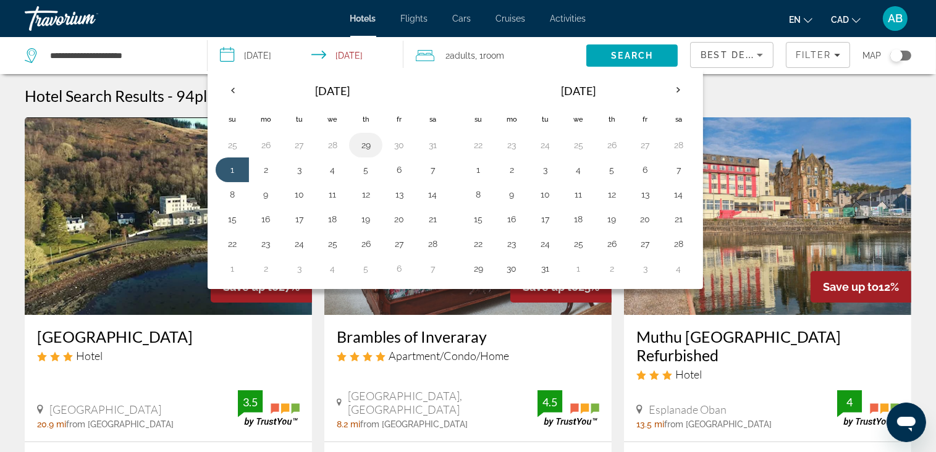
click at [370, 143] on button "29" at bounding box center [366, 144] width 20 height 17
type input "**********"
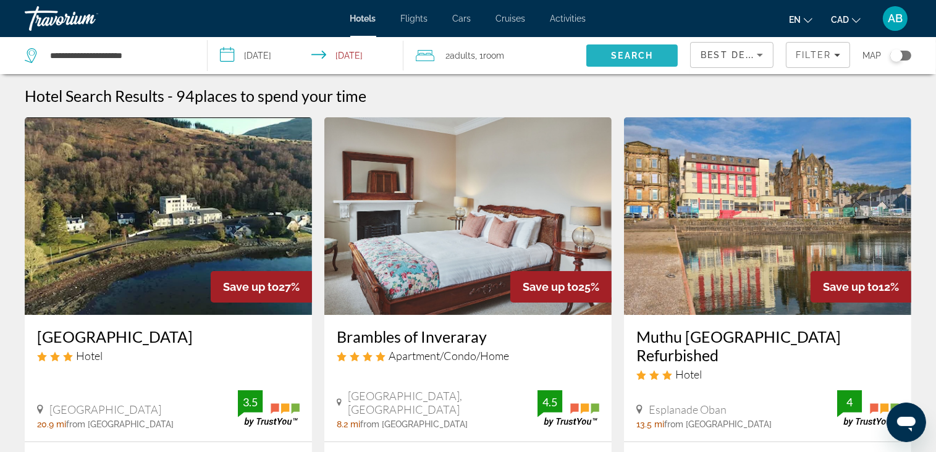
click at [622, 56] on span "Search" at bounding box center [632, 56] width 42 height 10
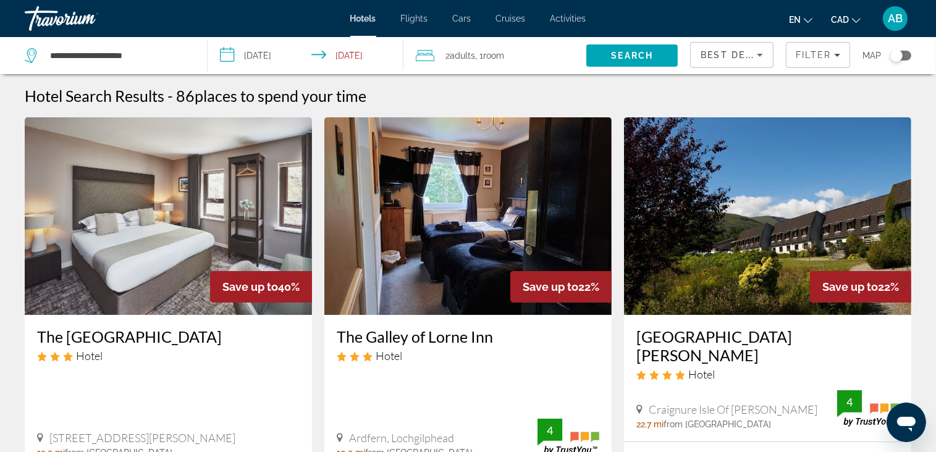
click at [905, 56] on div "Toggle map" at bounding box center [900, 56] width 21 height 10
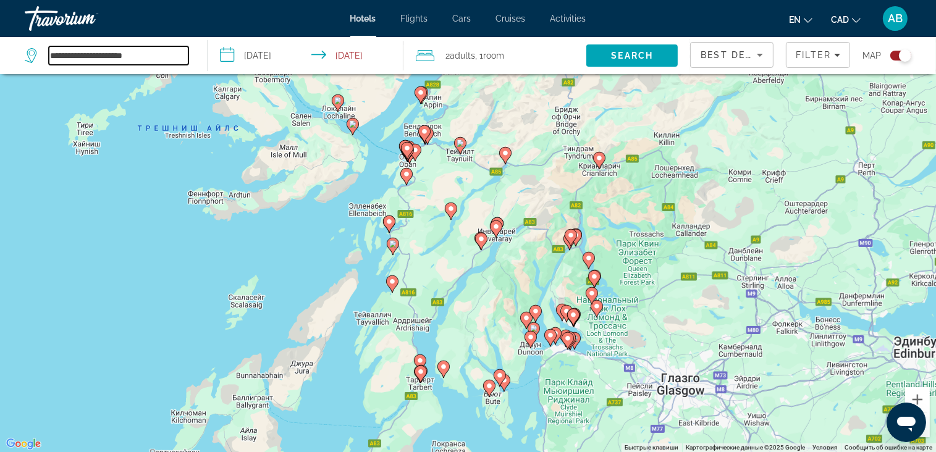
click at [156, 54] on input "**********" at bounding box center [119, 55] width 140 height 19
type input "*******"
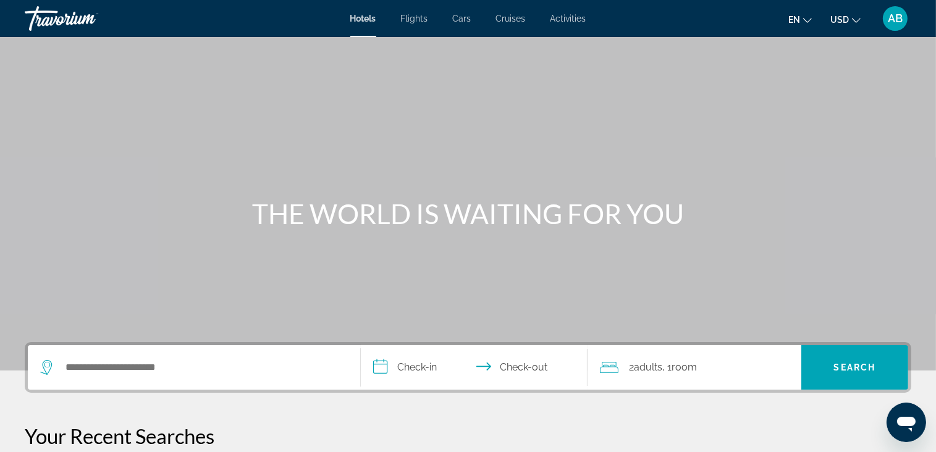
click at [850, 20] on button "USD USD ($) MXN (Mex$) CAD (Can$) GBP (£) EUR (€) AUD (A$) NZD (NZ$) CNY (CN¥)" at bounding box center [845, 19] width 30 height 18
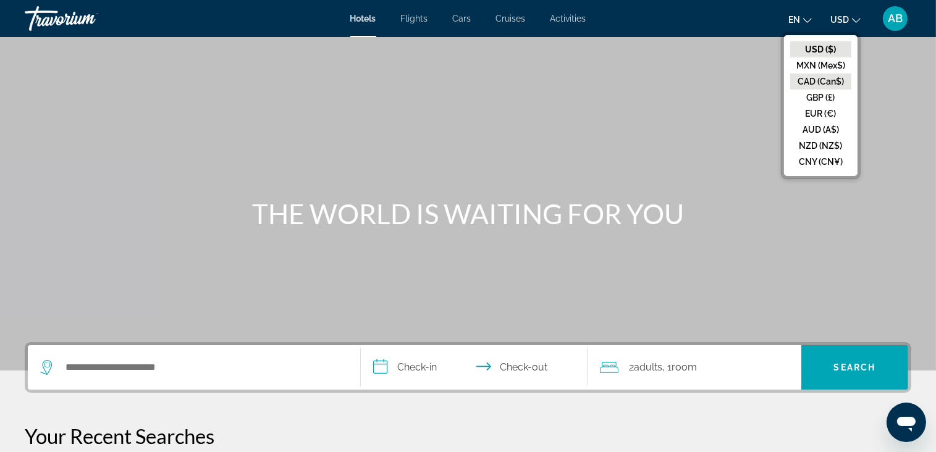
click at [829, 82] on button "CAD (Can$)" at bounding box center [820, 81] width 61 height 16
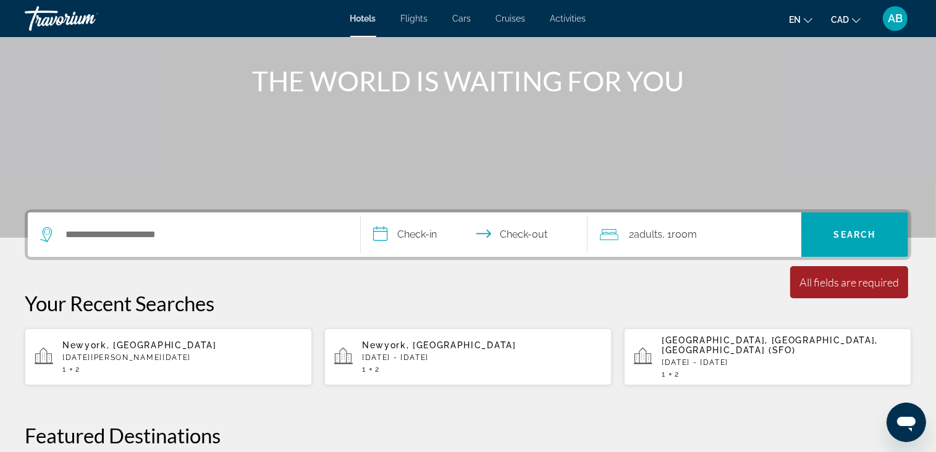
scroll to position [185, 0]
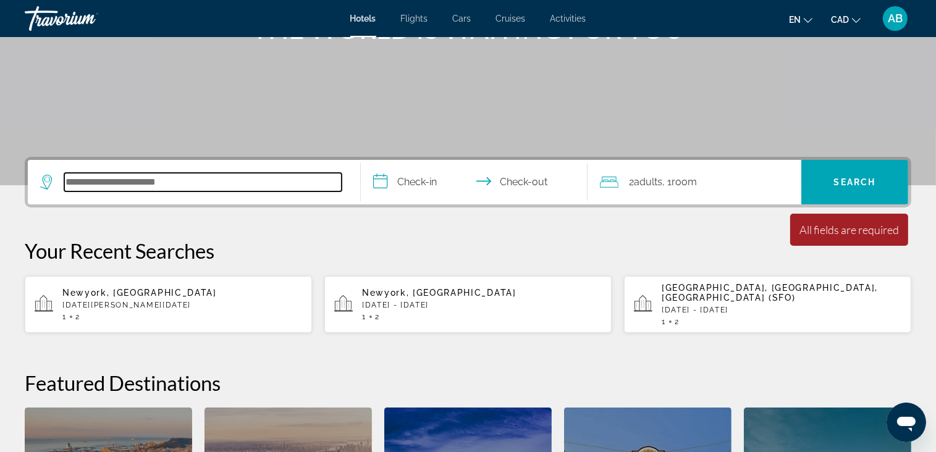
click at [94, 177] on input "Search hotel destination" at bounding box center [202, 182] width 277 height 19
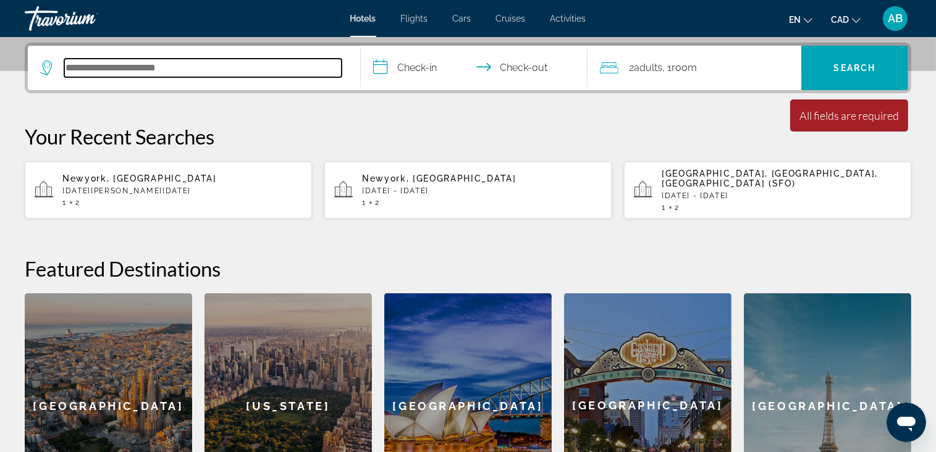
scroll to position [301, 0]
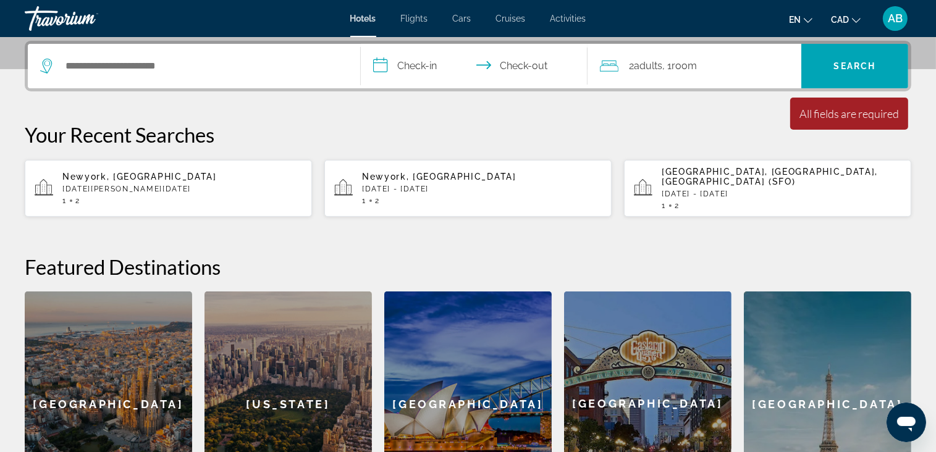
click at [403, 61] on input "**********" at bounding box center [476, 68] width 231 height 48
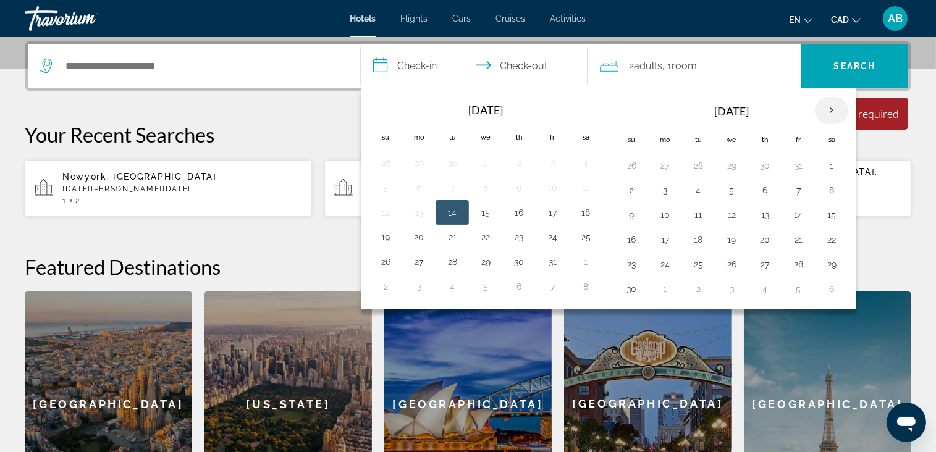
click at [842, 107] on th "Next month" at bounding box center [831, 110] width 33 height 27
click at [833, 94] on div "Navigation placeholder Dec 2025 Su Mo Tu We Th Fr Sa 30 1 2 3 4 5 6 7 8 9 10 11…" at bounding box center [731, 198] width 239 height 211
click at [828, 113] on th "Next month" at bounding box center [831, 110] width 33 height 27
click at [773, 257] on td "29" at bounding box center [764, 264] width 33 height 25
click at [766, 256] on button "29" at bounding box center [765, 264] width 20 height 17
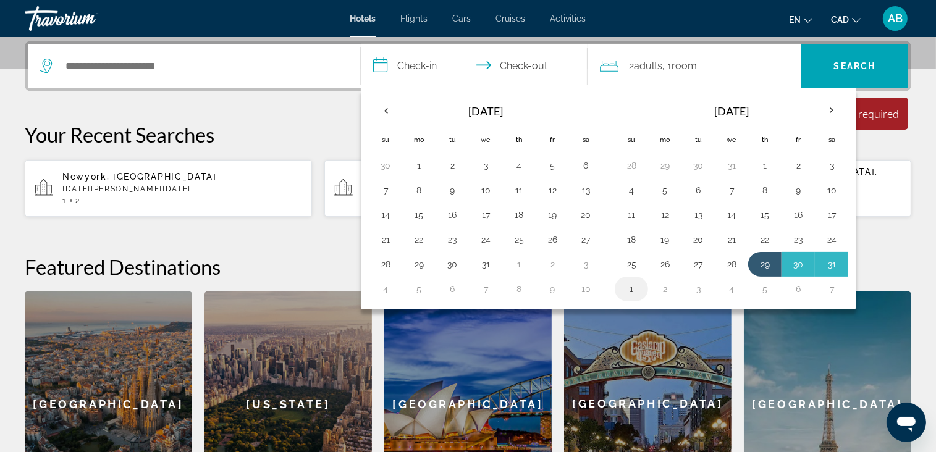
click at [631, 285] on button "1" at bounding box center [631, 288] width 20 height 17
type input "**********"
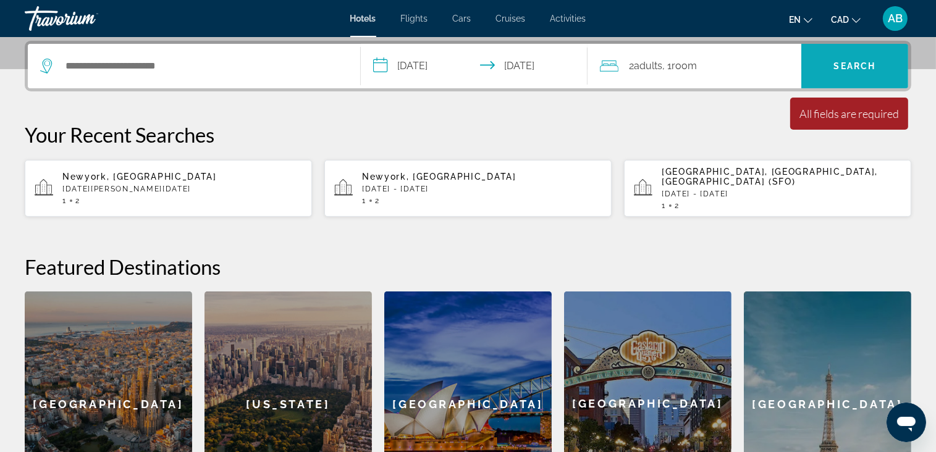
click at [842, 56] on span "Search" at bounding box center [854, 66] width 107 height 30
click at [865, 74] on span "Search" at bounding box center [854, 66] width 107 height 30
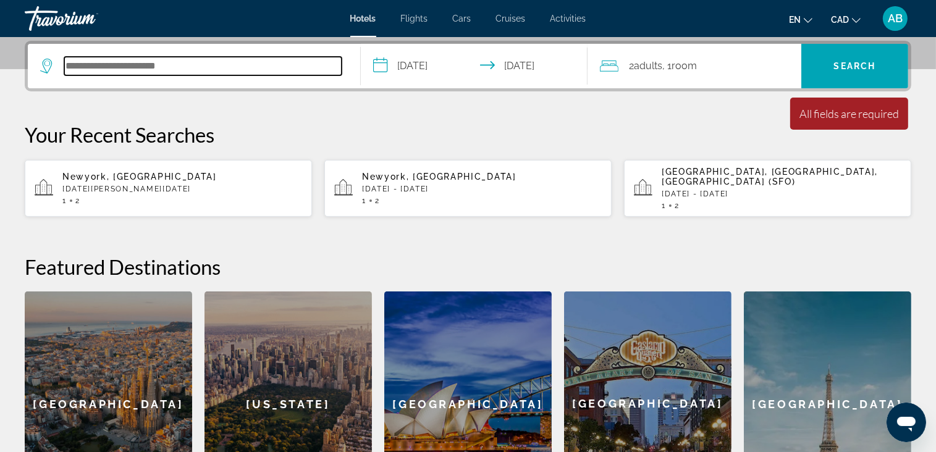
click at [144, 66] on input "Search hotel destination" at bounding box center [202, 66] width 277 height 19
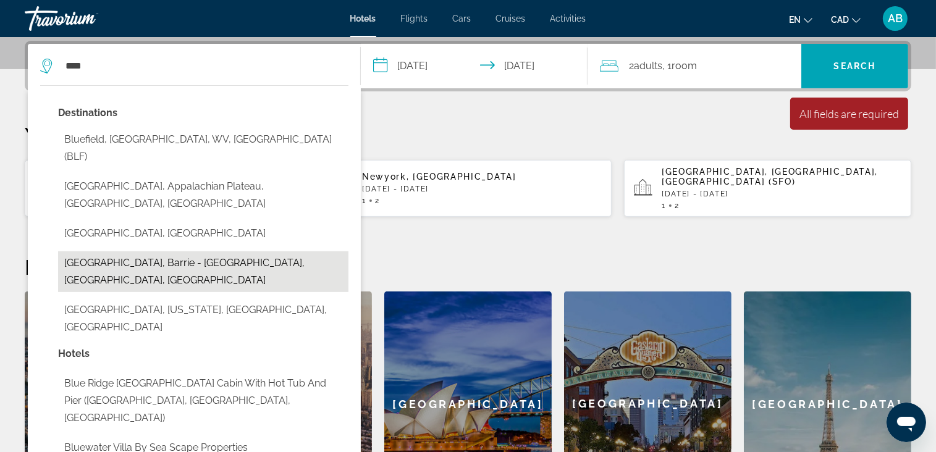
click at [102, 251] on button "Blue Mountains, Barrie - Orillia, ON, Canada" at bounding box center [203, 271] width 290 height 41
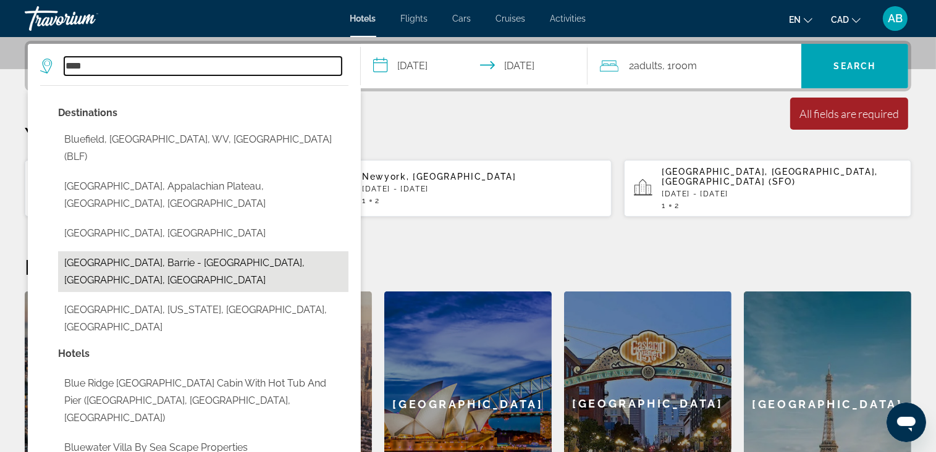
type input "**********"
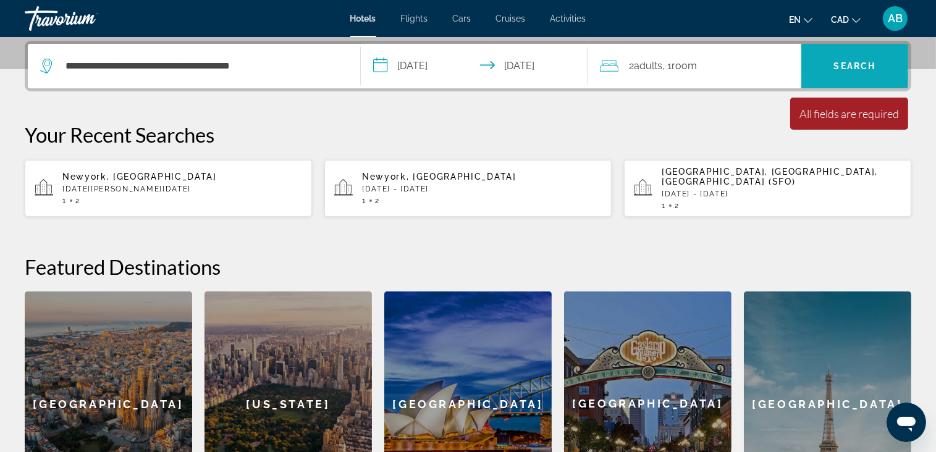
click at [850, 75] on span "Search" at bounding box center [854, 66] width 107 height 30
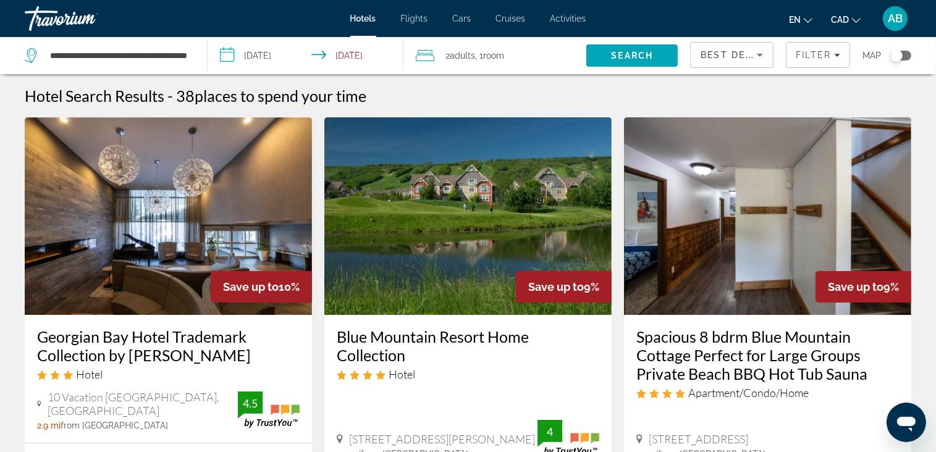
click at [333, 54] on input "**********" at bounding box center [308, 57] width 200 height 41
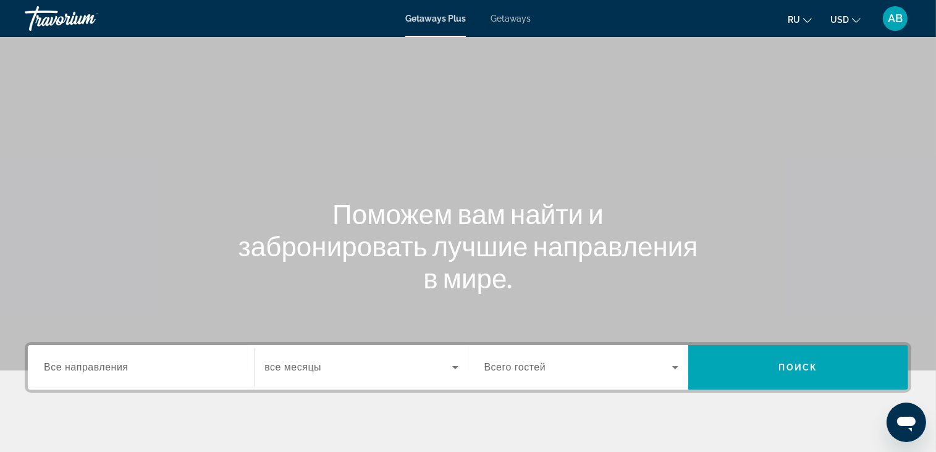
click at [519, 19] on span "Getaways" at bounding box center [510, 19] width 40 height 10
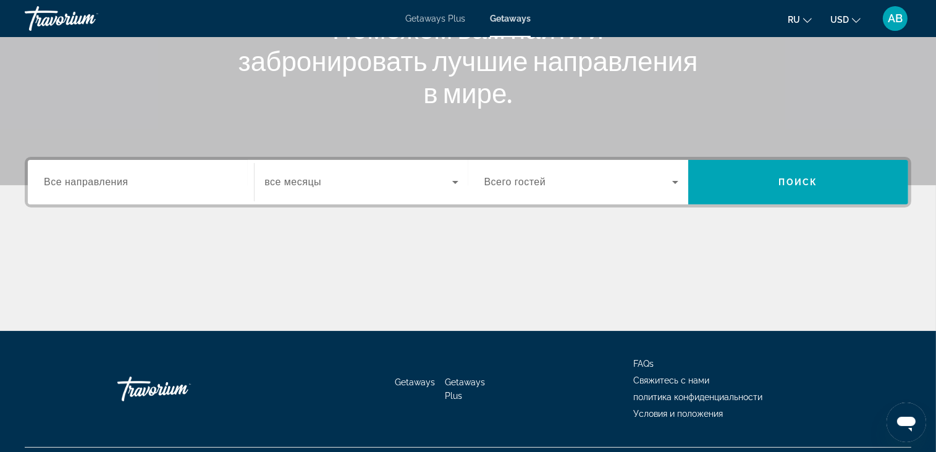
click at [75, 191] on div "Search widget" at bounding box center [141, 182] width 194 height 35
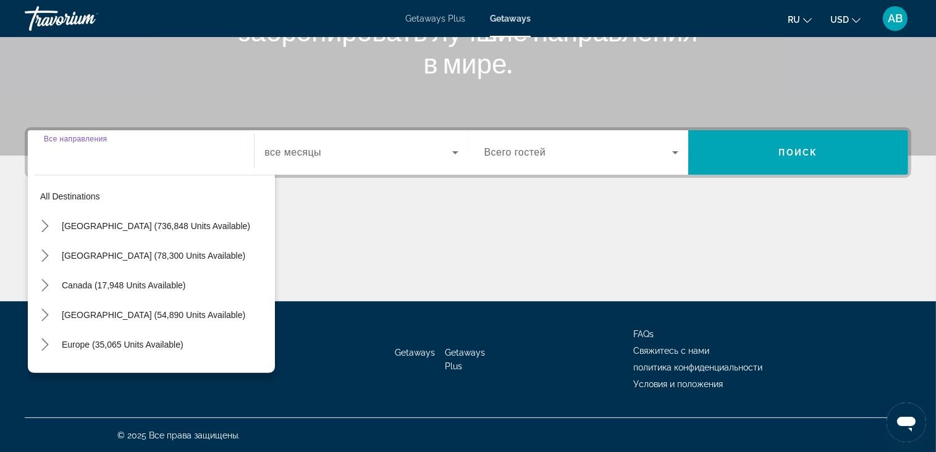
scroll to position [215, 0]
click at [48, 288] on icon "Toggle Canada (17,948 units available) submenu" at bounding box center [45, 285] width 12 height 12
click at [67, 317] on span "[GEOGRAPHIC_DATA] (11,488 units available)" at bounding box center [143, 315] width 183 height 10
type input "**********"
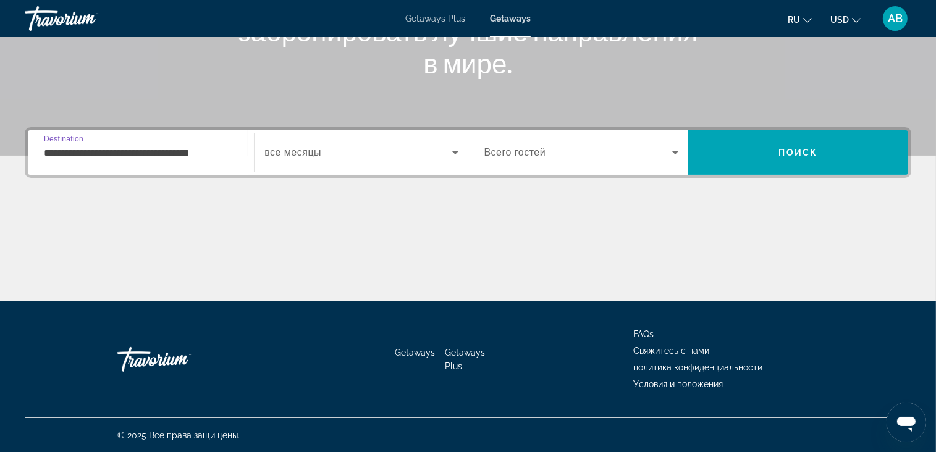
click at [333, 157] on span "Search widget" at bounding box center [357, 152] width 187 height 15
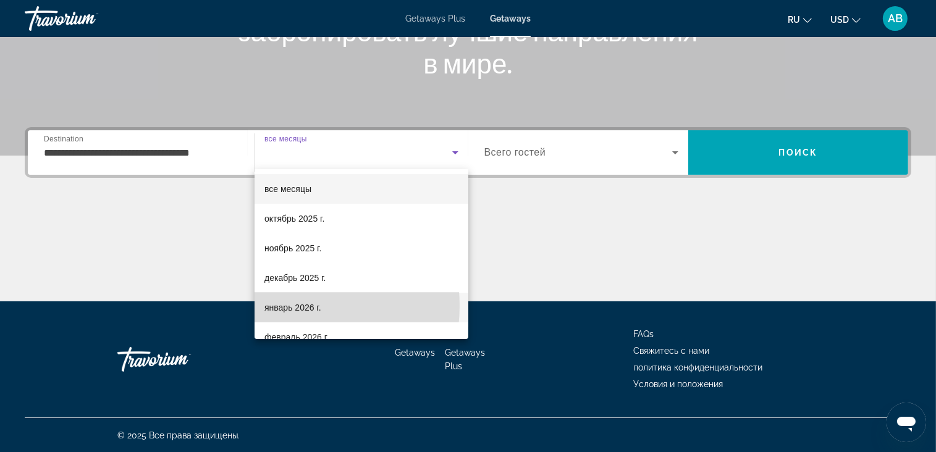
click at [284, 306] on span "январь 2026 г." at bounding box center [292, 307] width 57 height 15
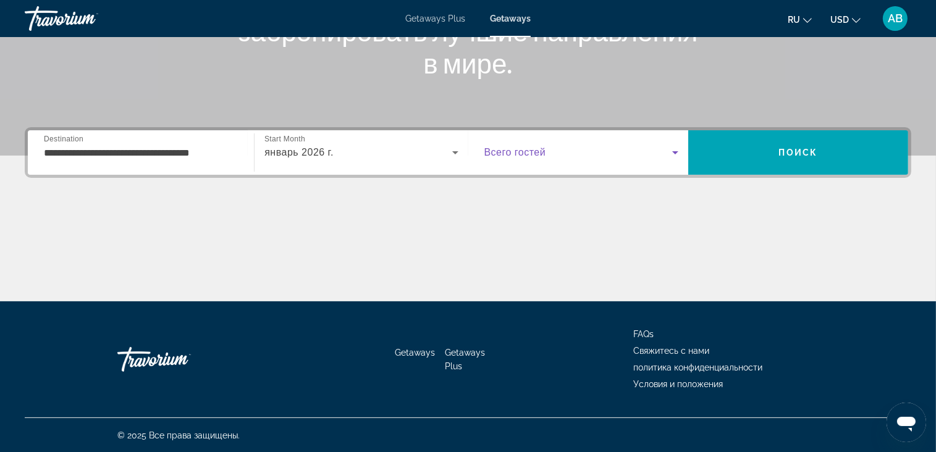
click at [554, 152] on span "Search widget" at bounding box center [578, 152] width 188 height 15
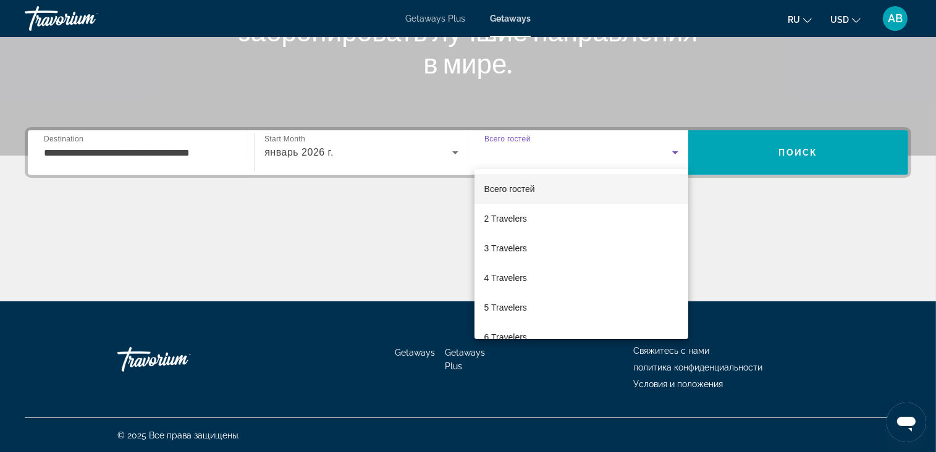
click at [773, 135] on div at bounding box center [468, 226] width 936 height 452
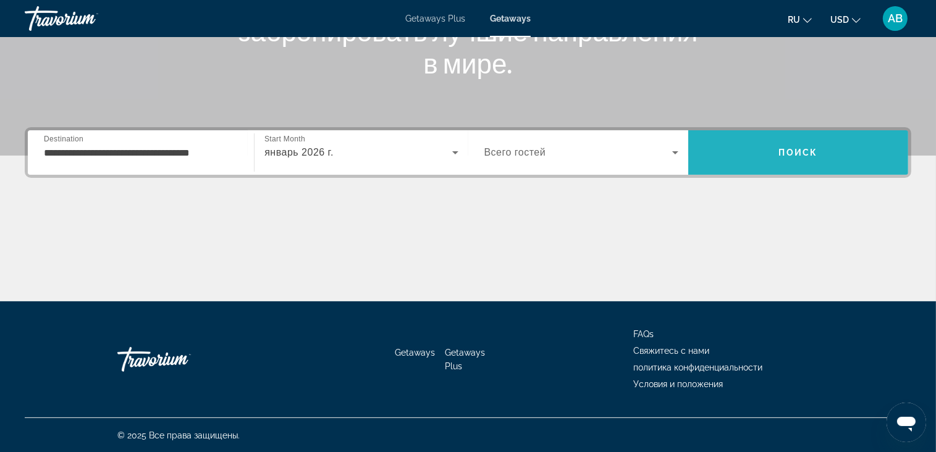
click at [780, 158] on span "Search" at bounding box center [798, 153] width 220 height 30
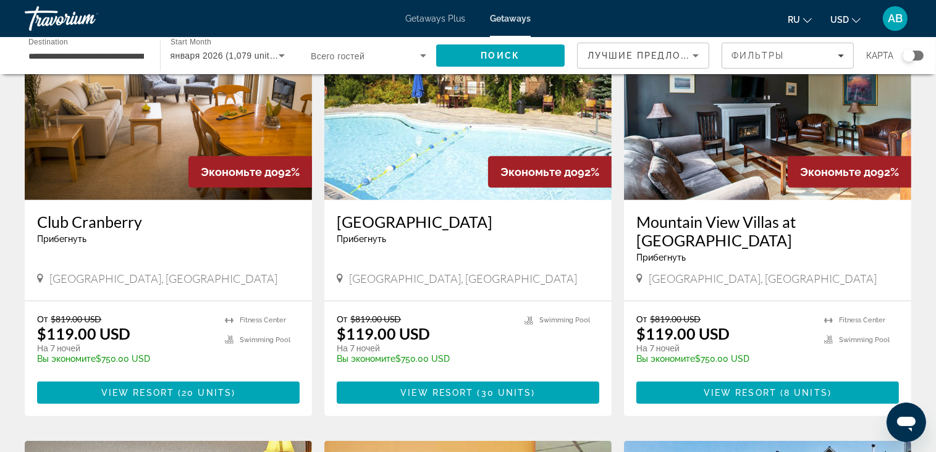
scroll to position [556, 0]
